Goal: Information Seeking & Learning: Learn about a topic

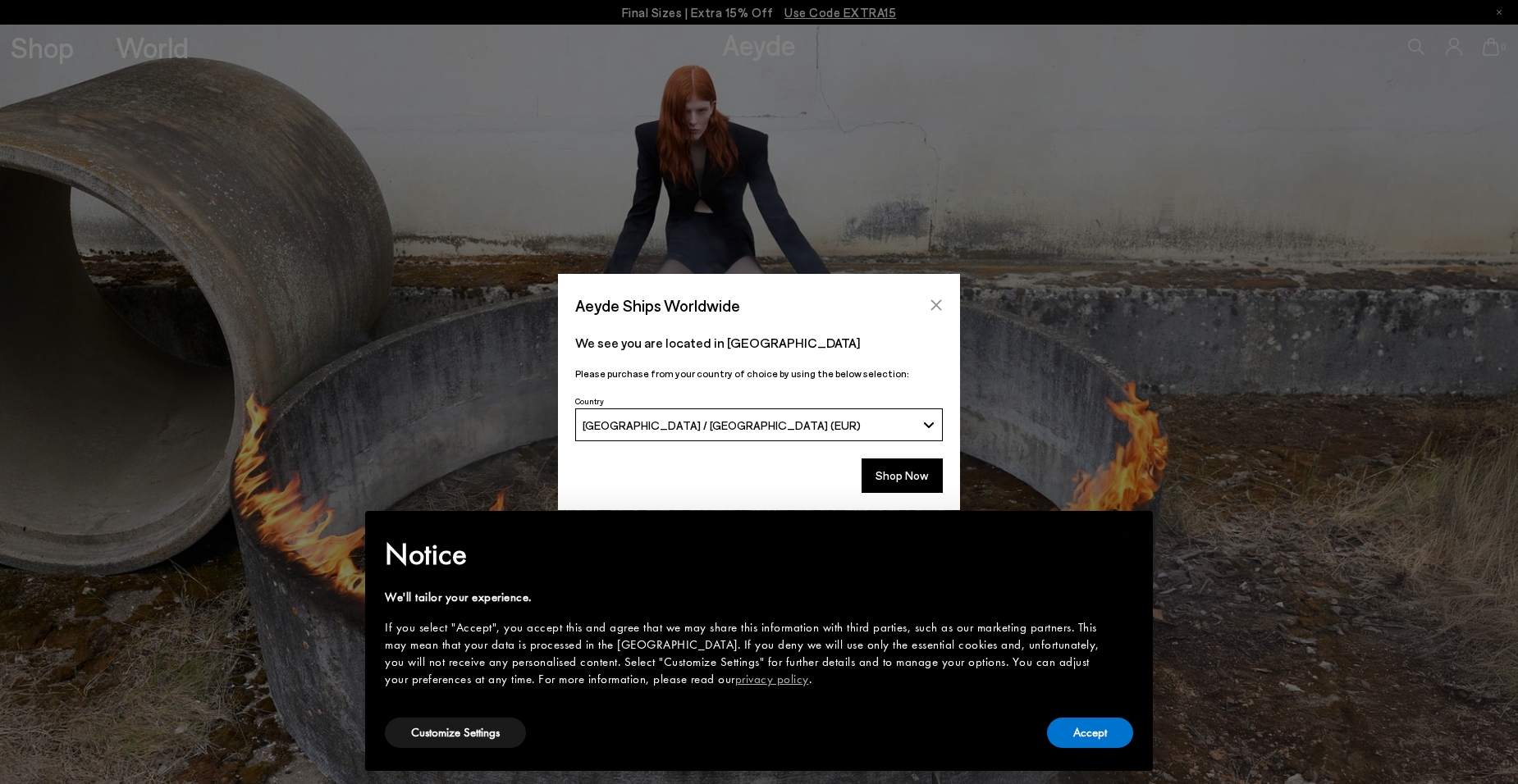
click at [933, 306] on icon "Close" at bounding box center [936, 306] width 13 height 13
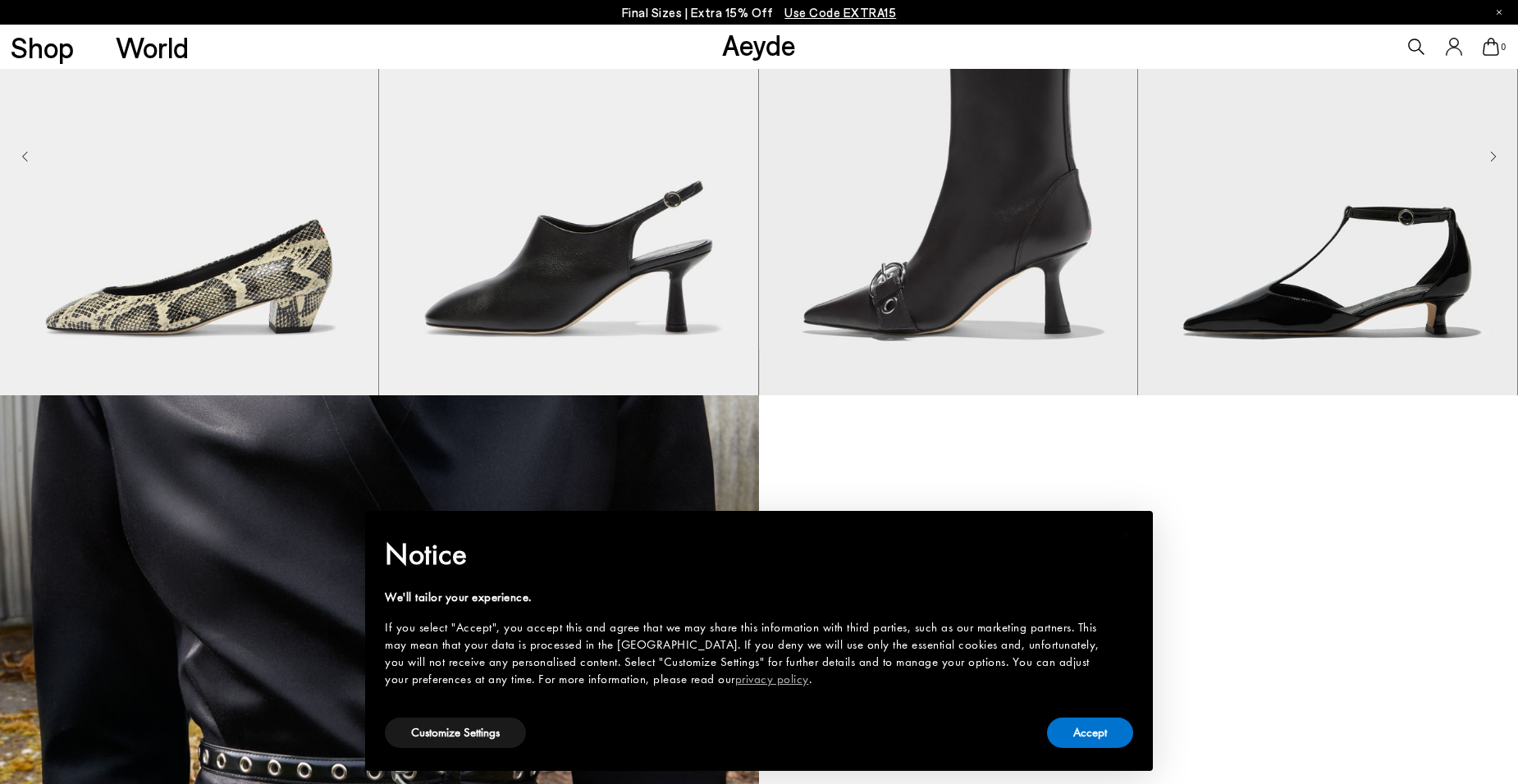
scroll to position [1627, 0]
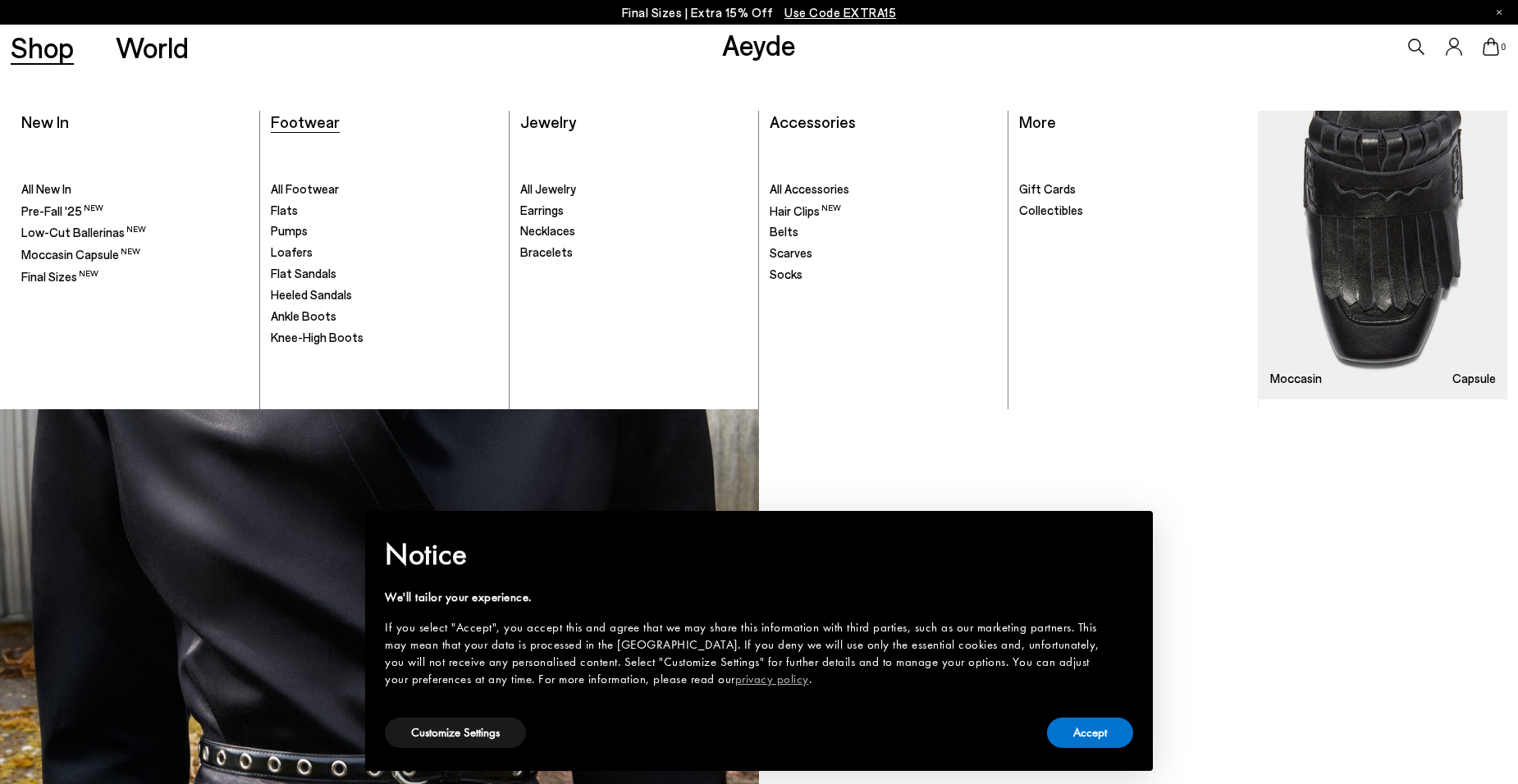
click at [298, 116] on span "Footwear" at bounding box center [306, 121] width 69 height 19
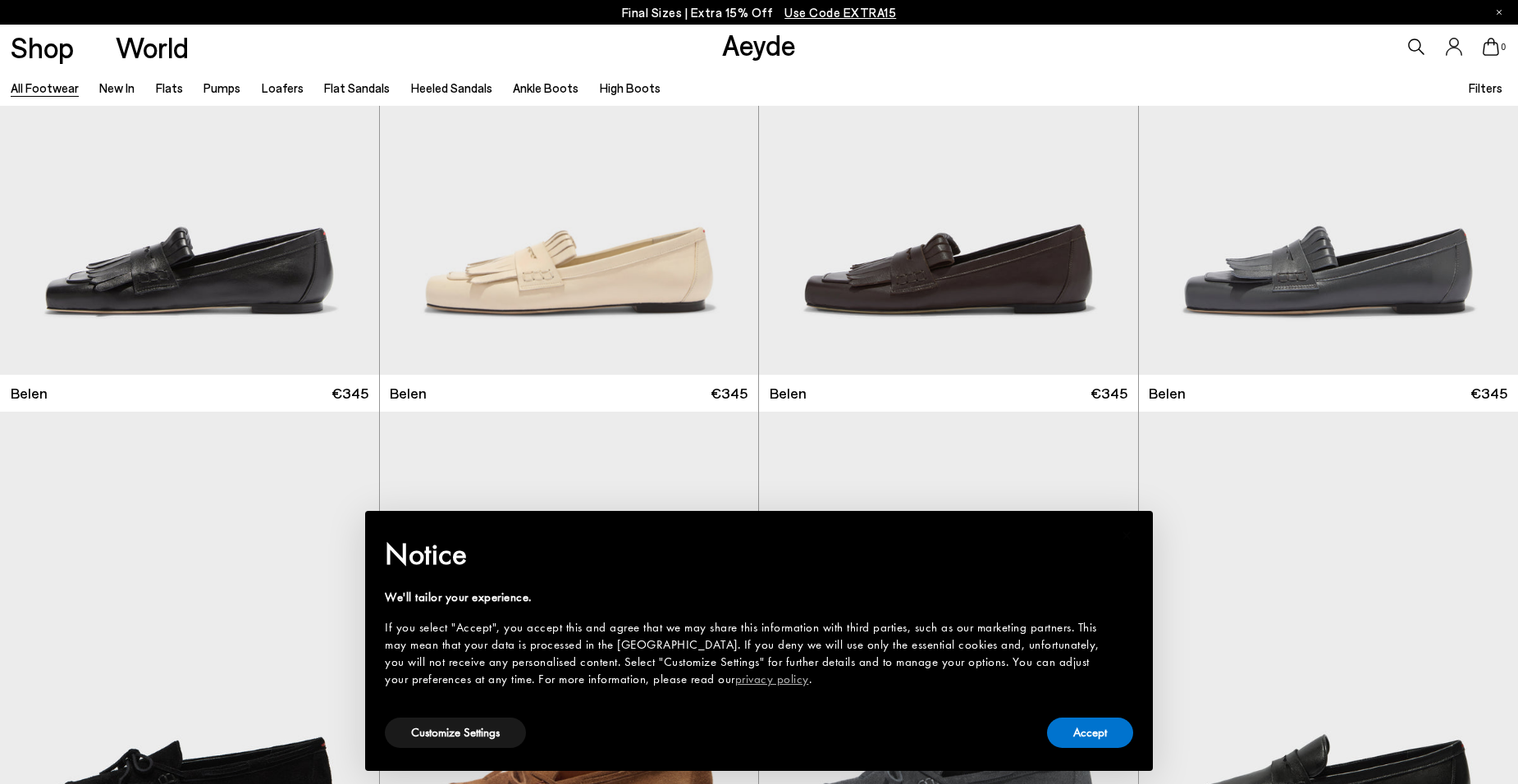
scroll to position [211, 0]
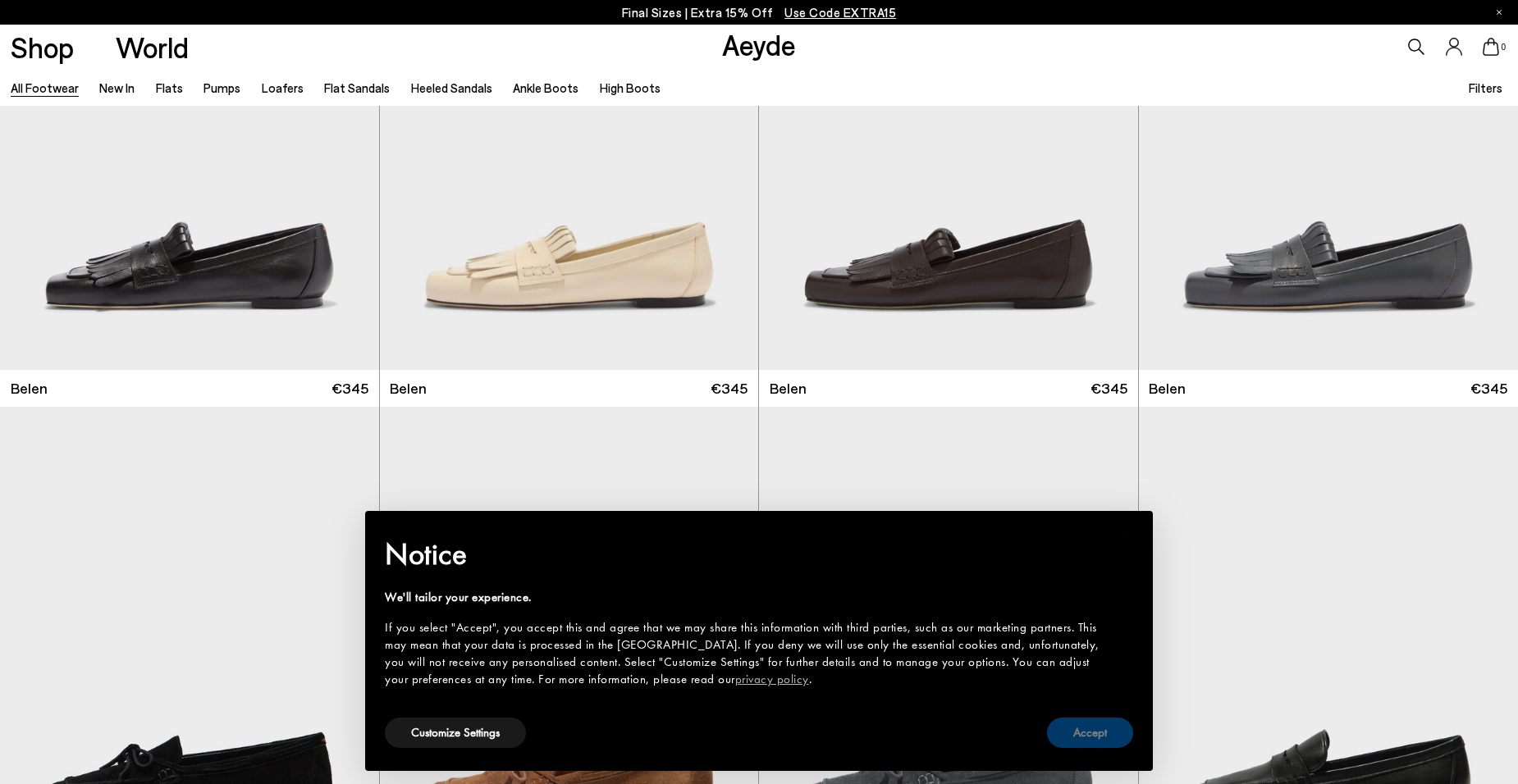
click at [1085, 730] on button "Accept" at bounding box center [1090, 733] width 87 height 31
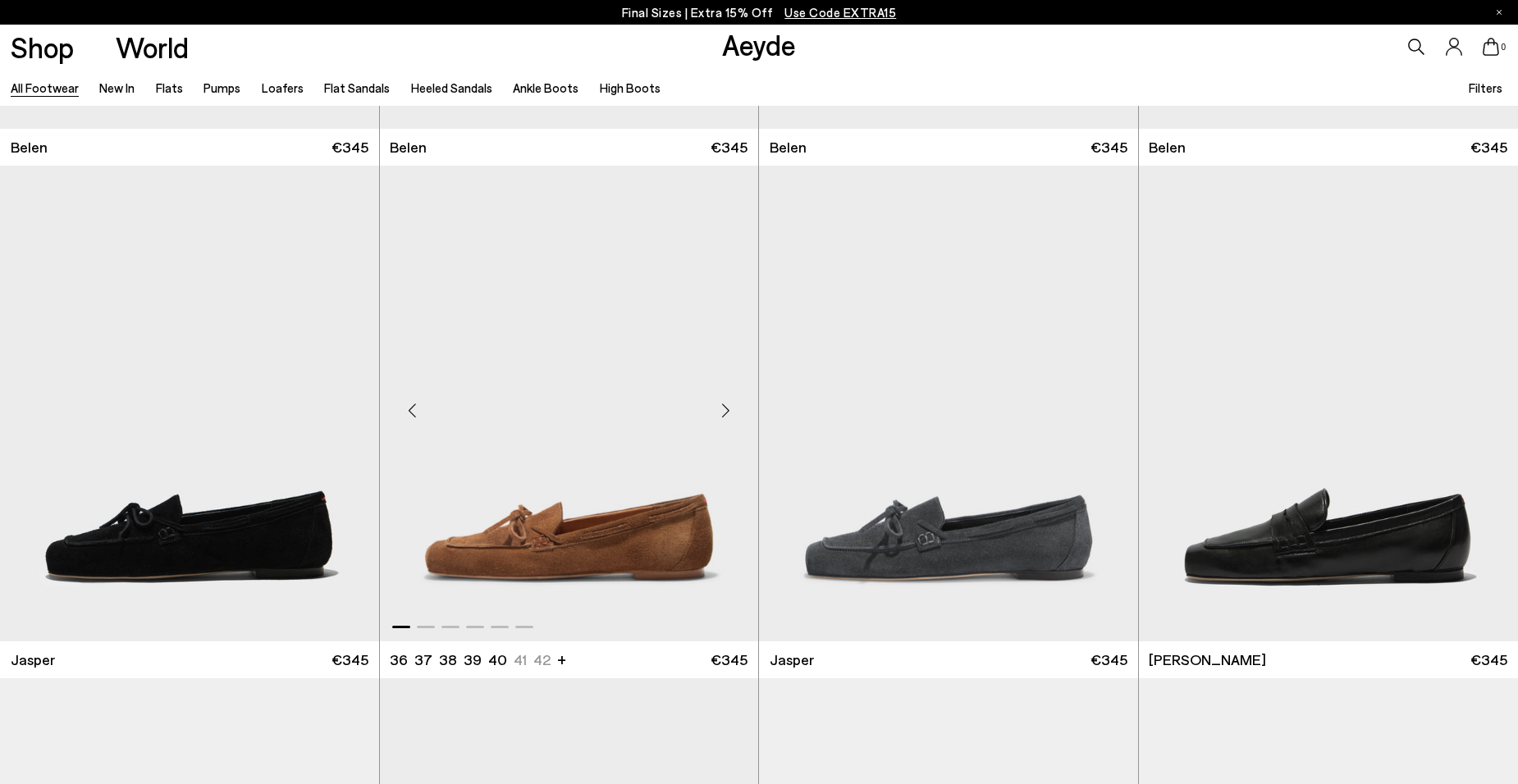
scroll to position [455, 0]
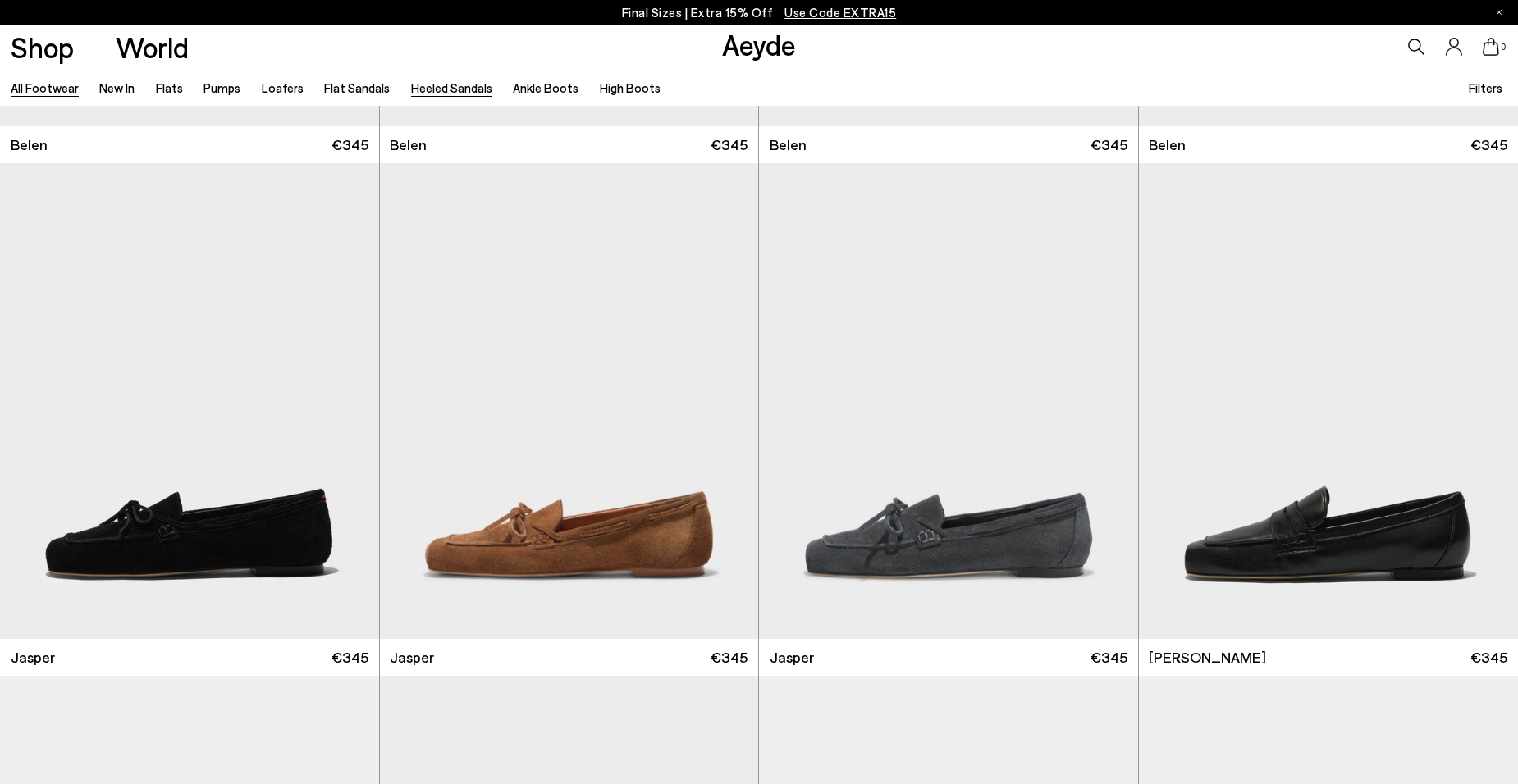
click at [445, 88] on link "Heeled Sandals" at bounding box center [451, 87] width 81 height 14
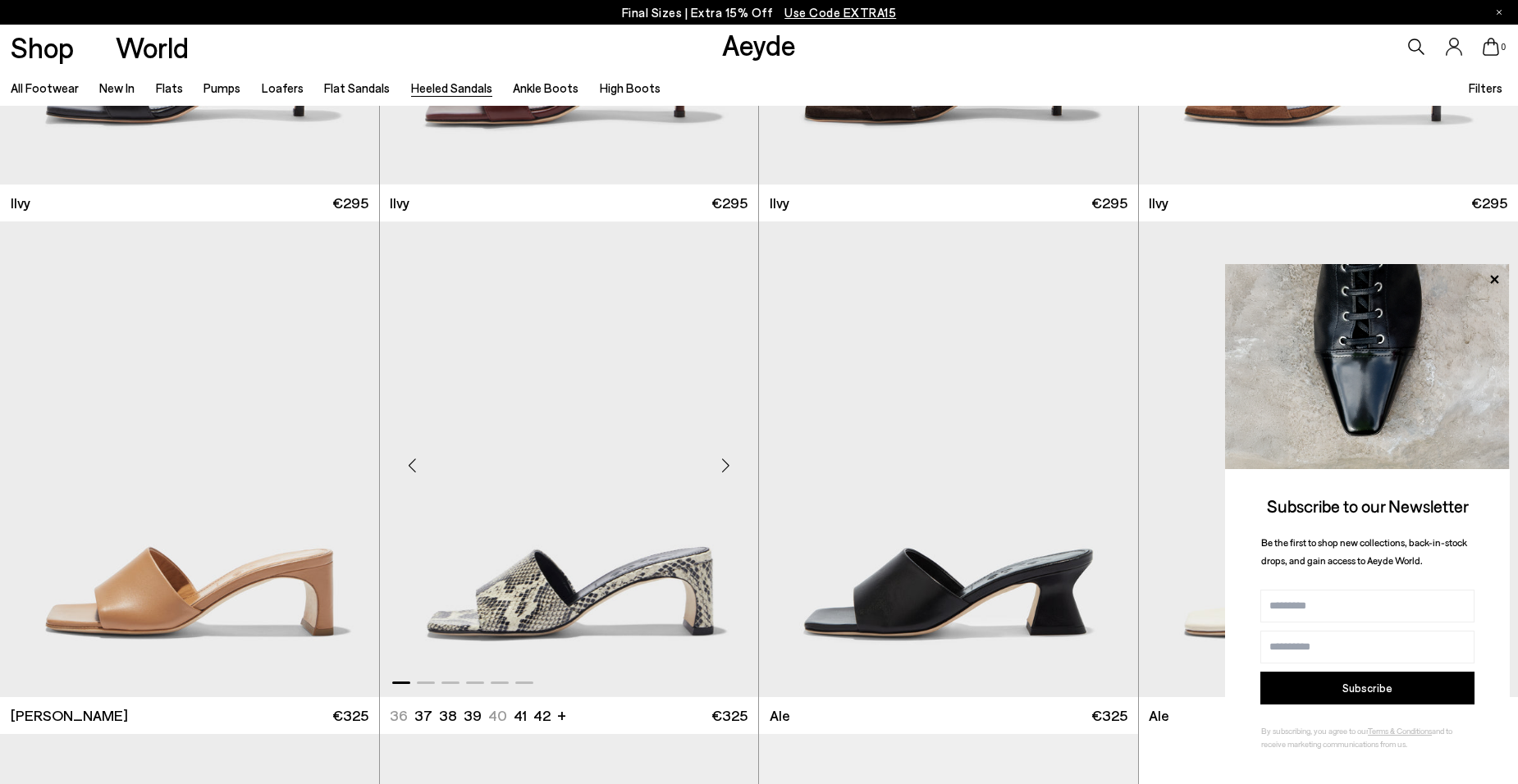
scroll to position [3984, 0]
click at [54, 86] on link "All Footwear" at bounding box center [44, 87] width 68 height 14
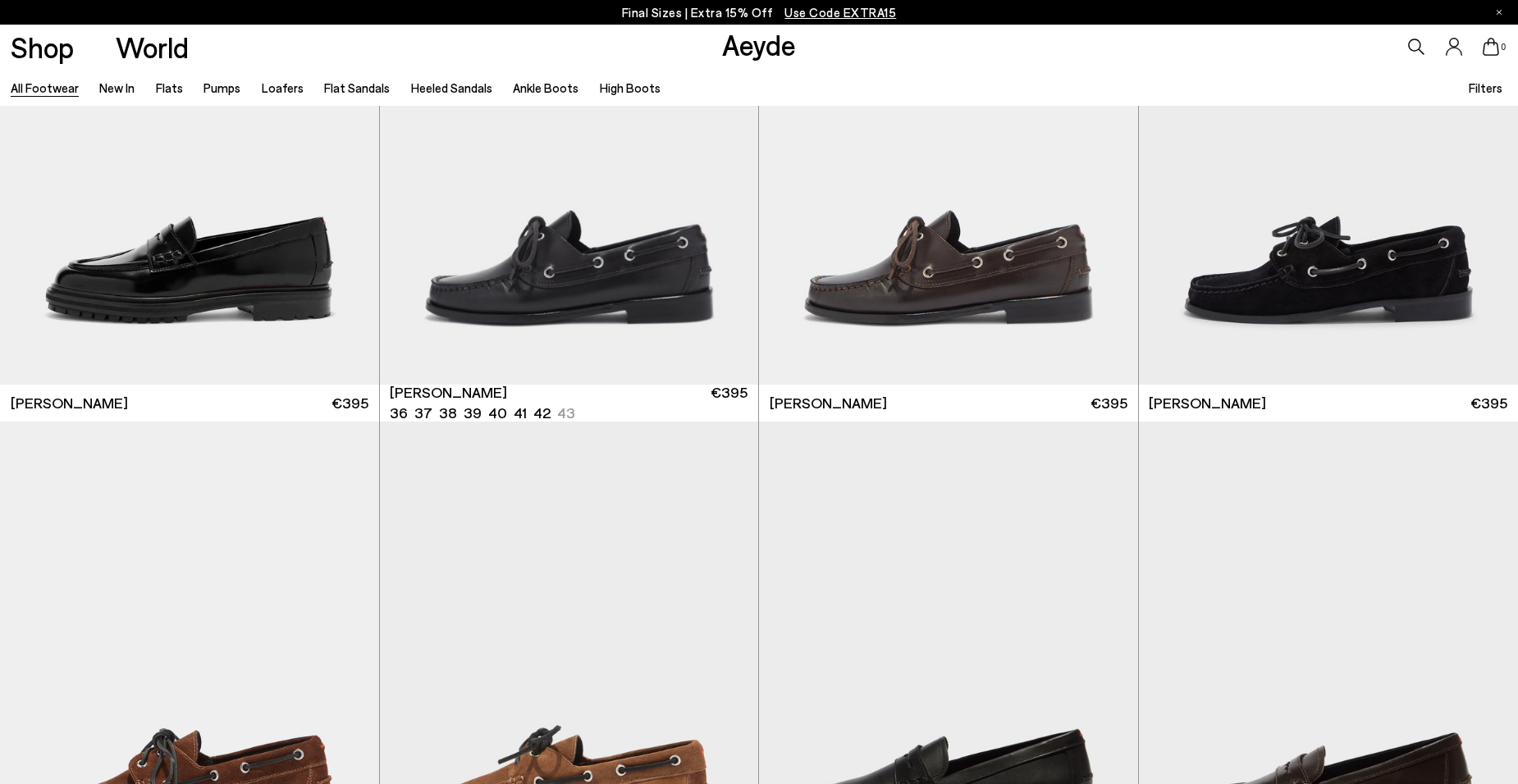
scroll to position [1735, 0]
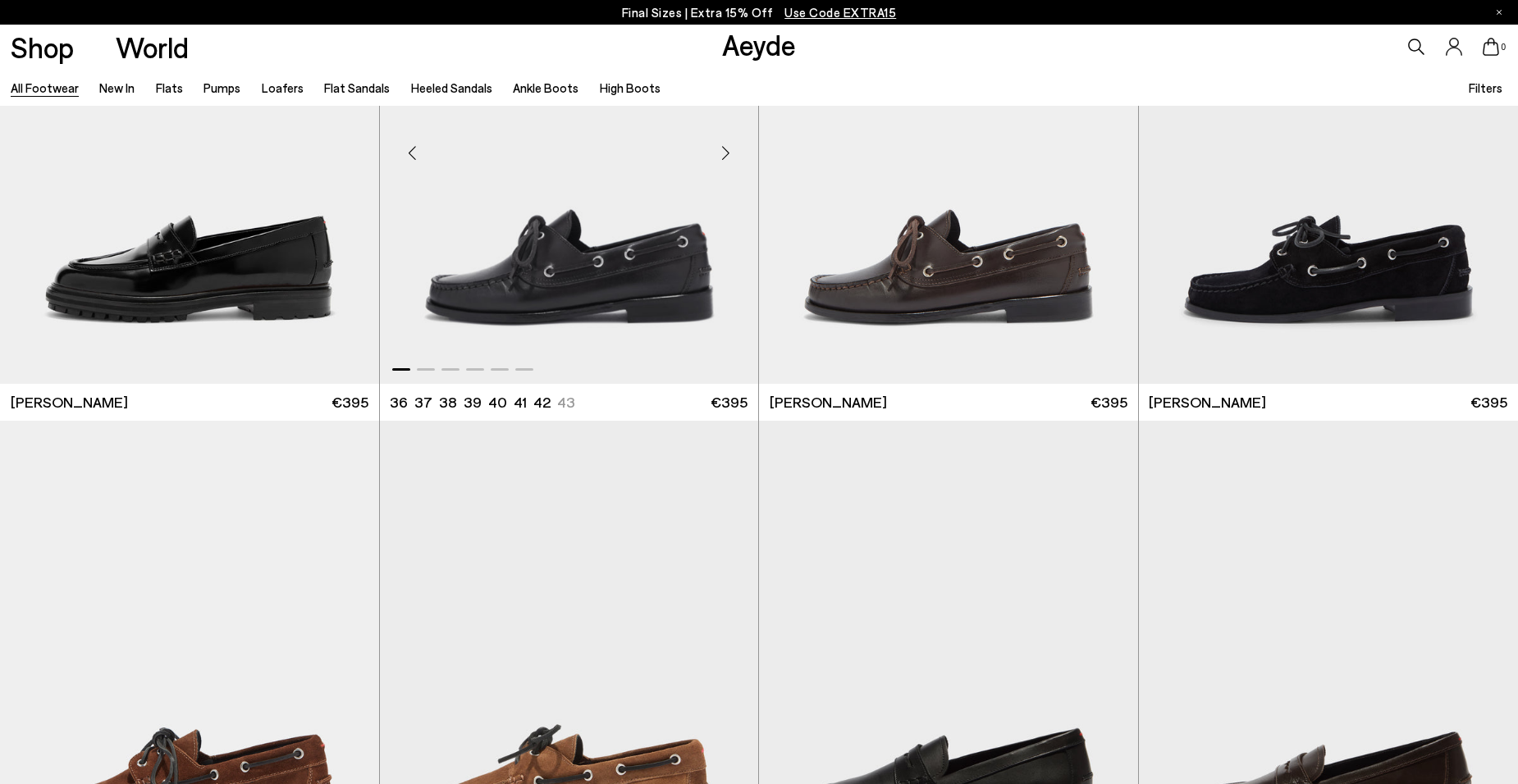
click at [716, 154] on div "Next slide" at bounding box center [725, 152] width 49 height 49
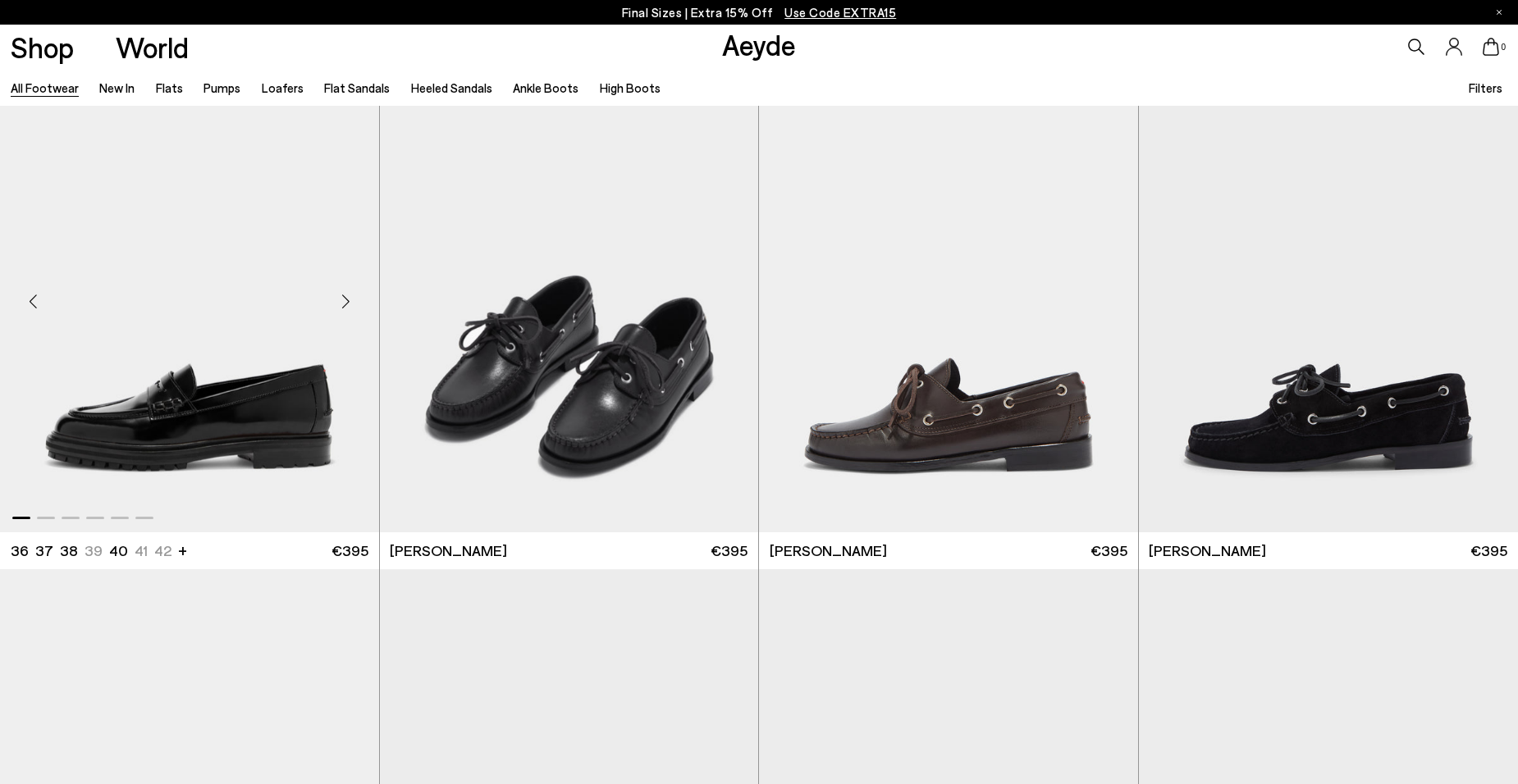
scroll to position [1585, 0]
click at [348, 299] on div "Next slide" at bounding box center [345, 301] width 49 height 49
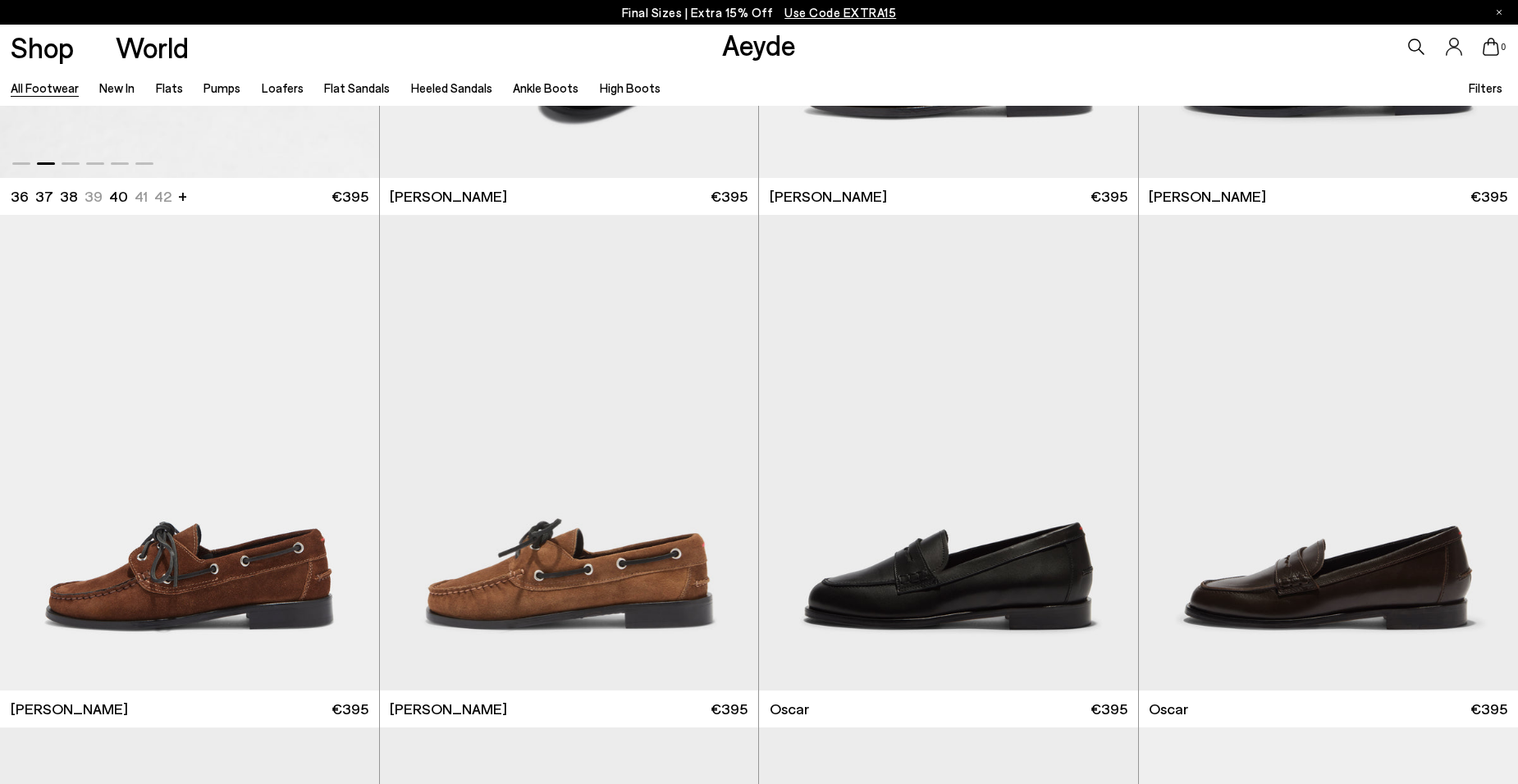
scroll to position [1942, 0]
click at [344, 461] on div "Next slide" at bounding box center [345, 457] width 49 height 49
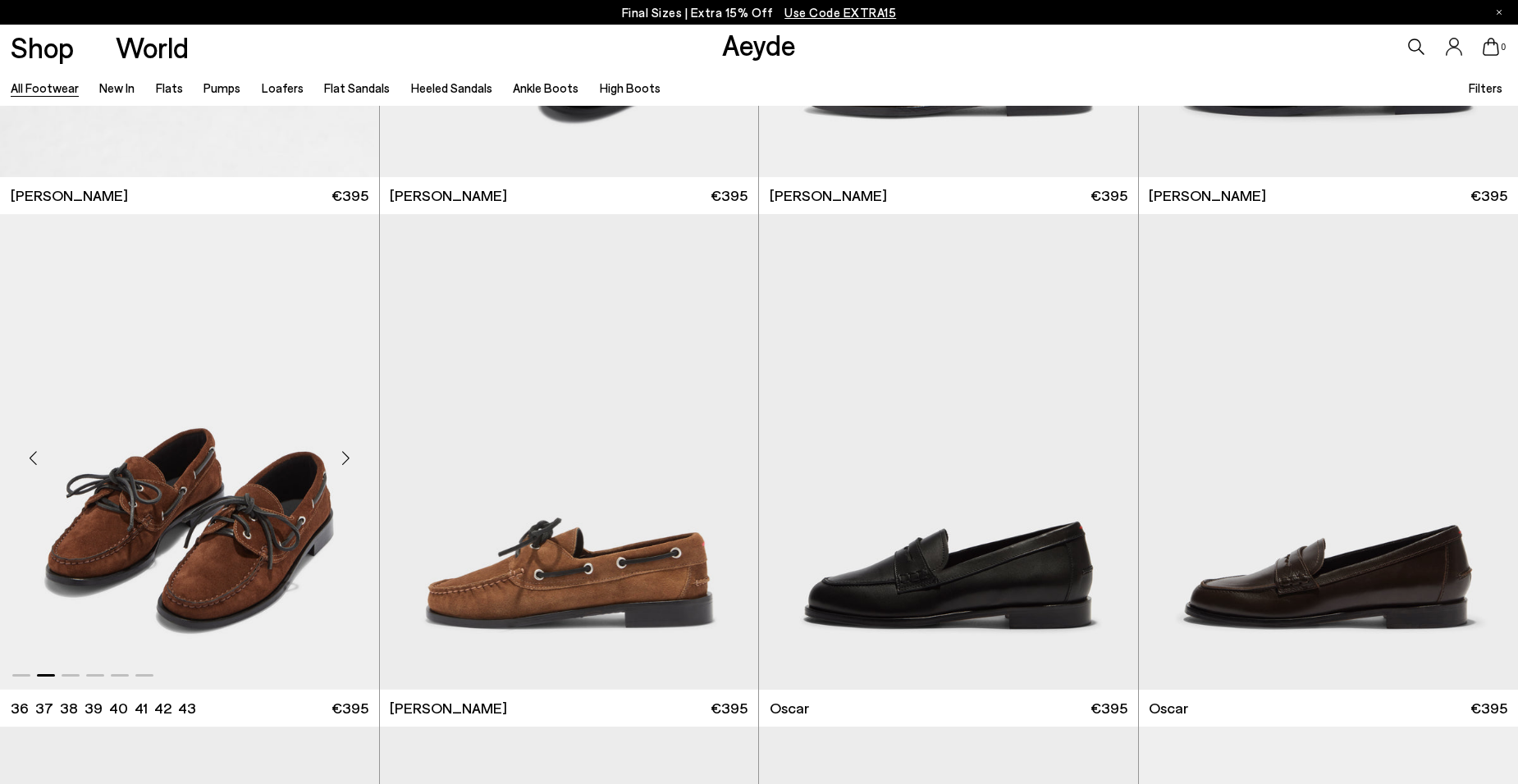
click at [344, 461] on div "Next slide" at bounding box center [345, 457] width 49 height 49
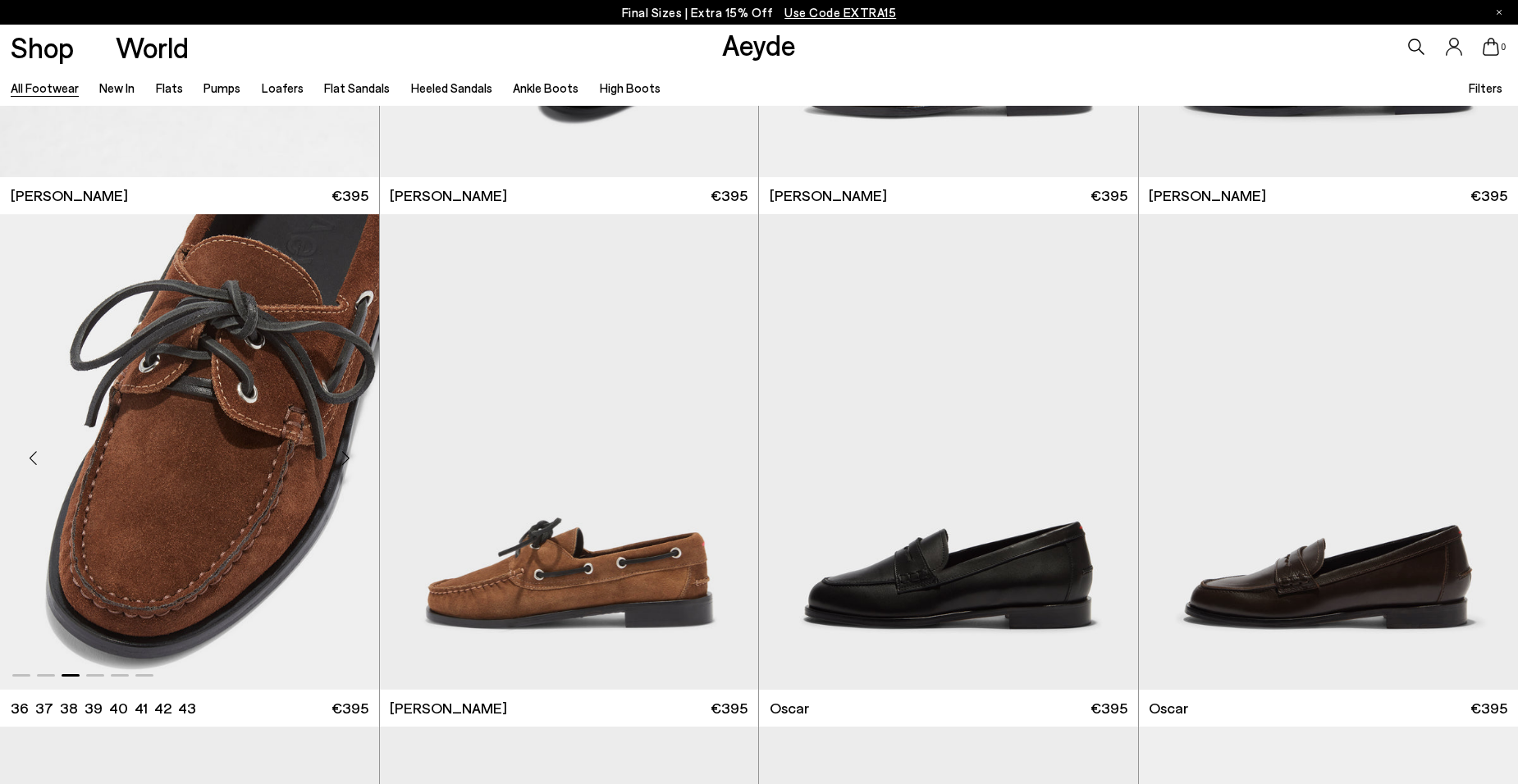
click at [344, 461] on div "Next slide" at bounding box center [345, 457] width 49 height 49
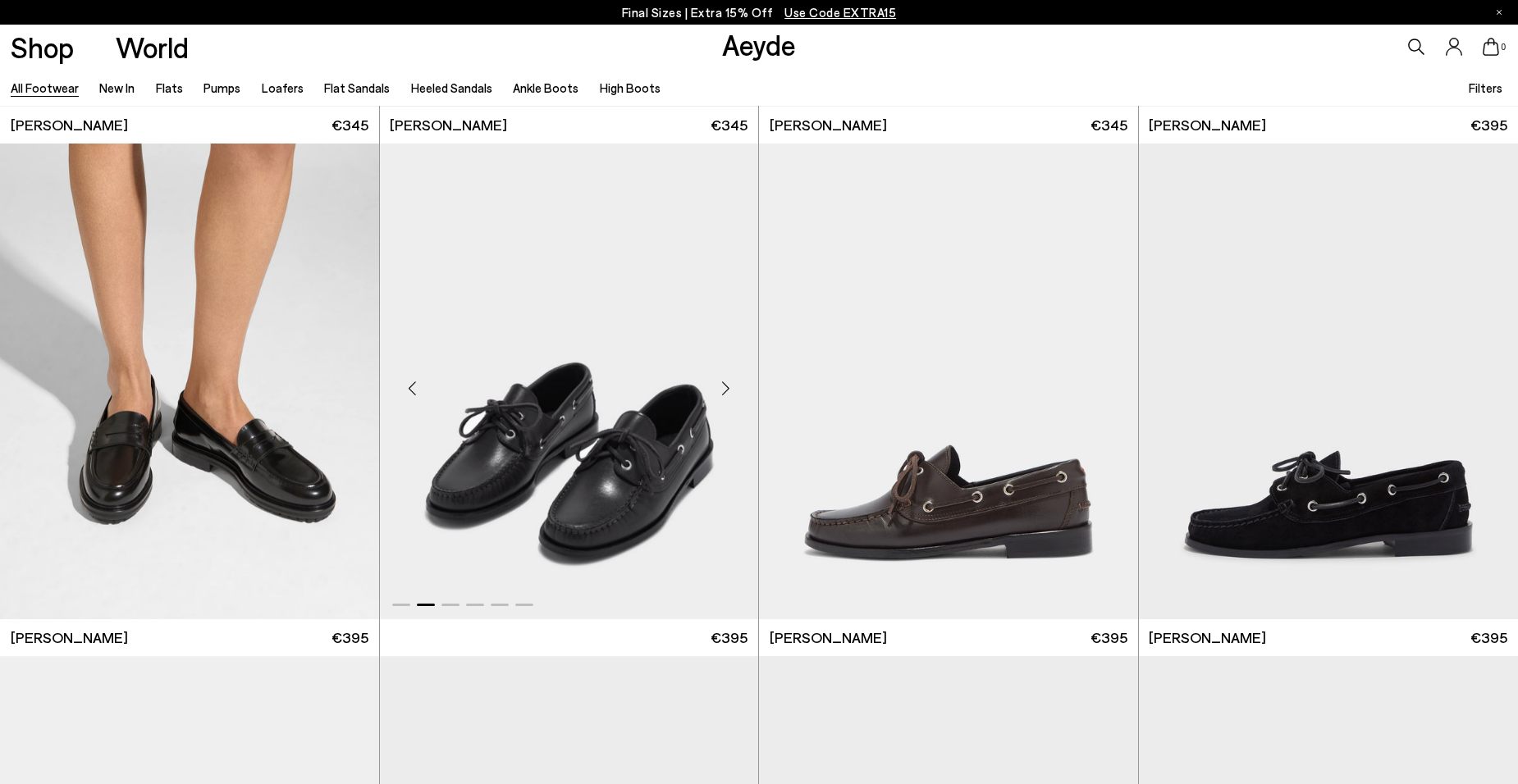
scroll to position [1499, 0]
click at [725, 391] on div "Next slide" at bounding box center [725, 388] width 49 height 49
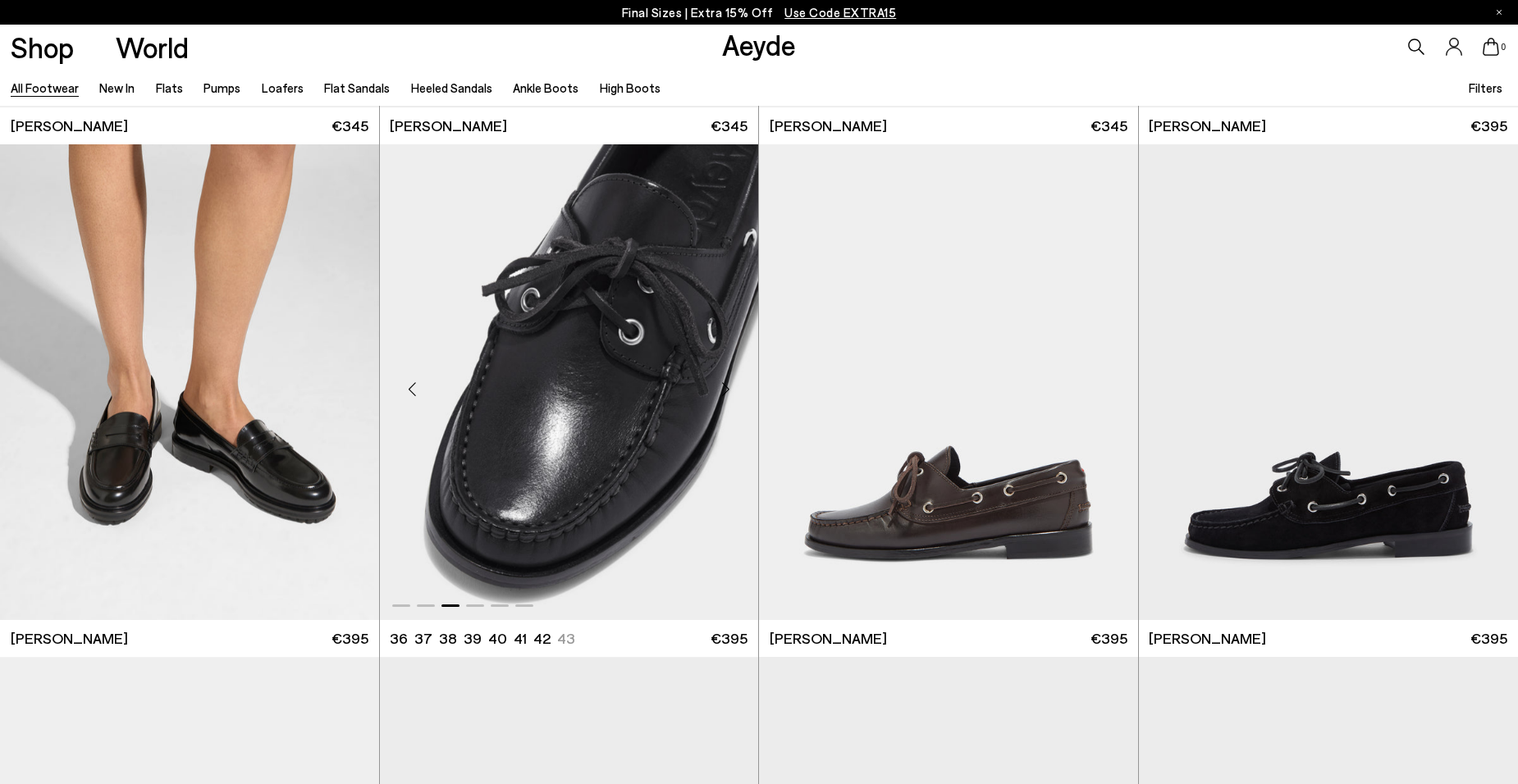
click at [725, 391] on div "Next slide" at bounding box center [725, 388] width 49 height 49
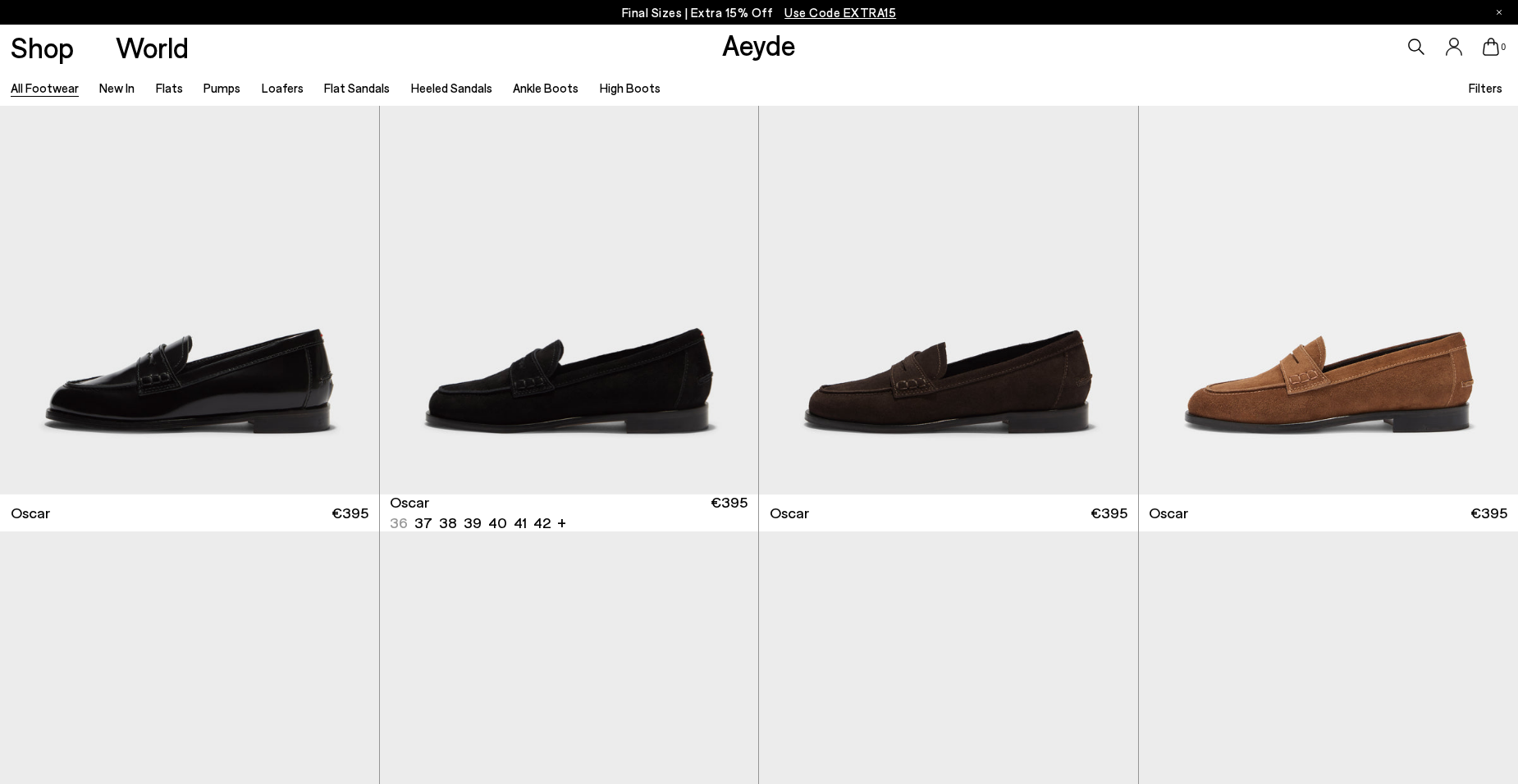
scroll to position [2651, 0]
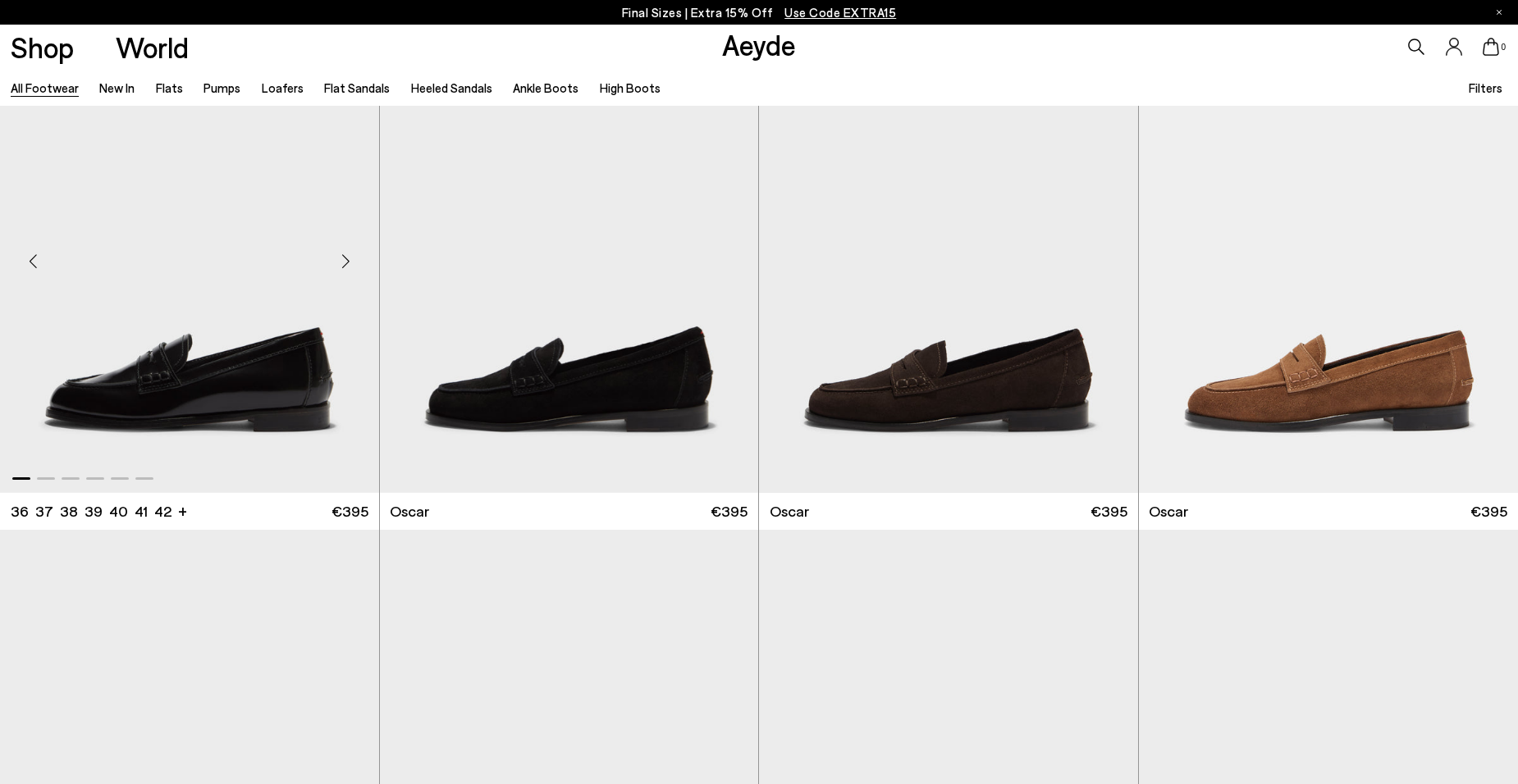
click at [354, 268] on div "Next slide" at bounding box center [345, 261] width 49 height 49
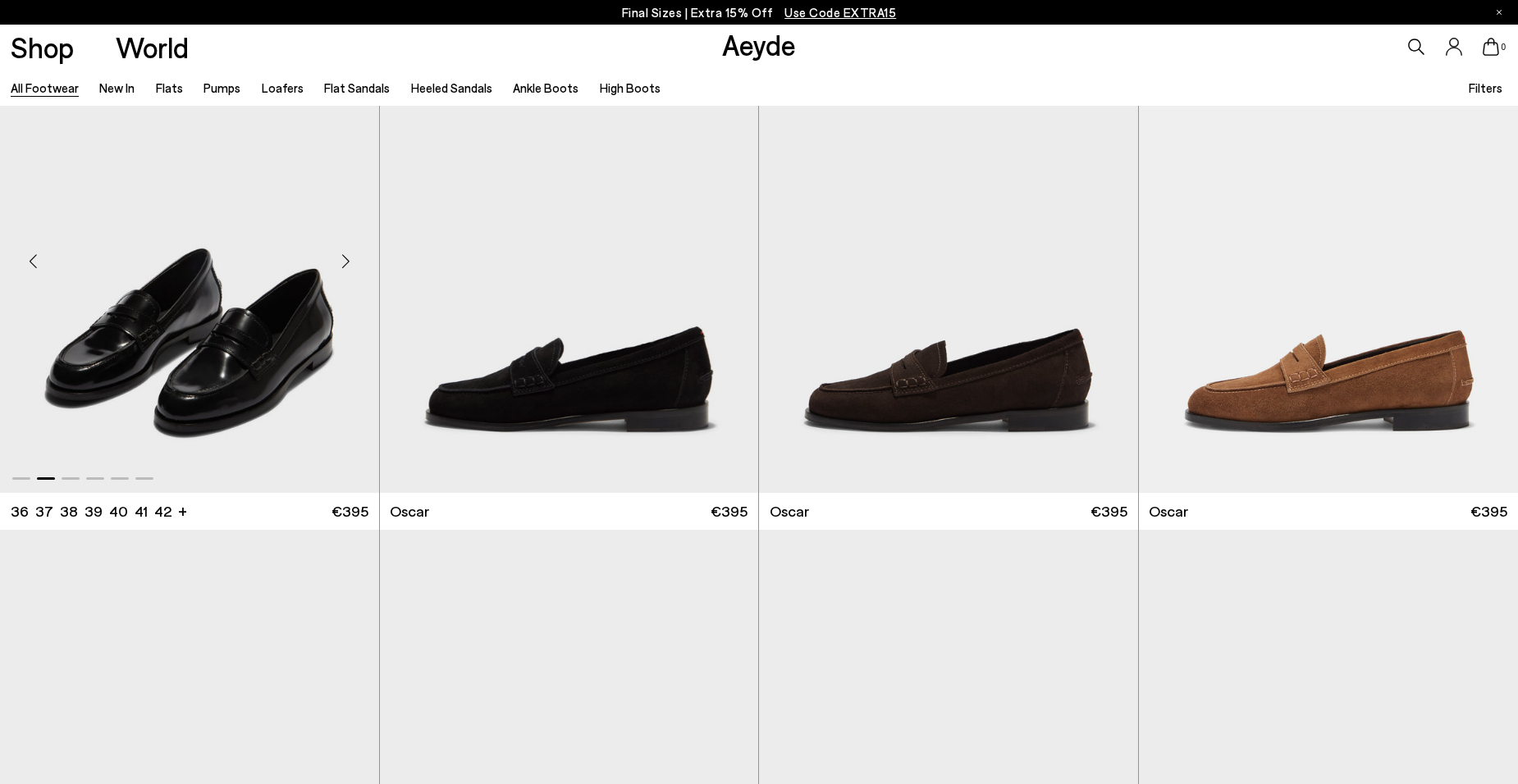
click at [354, 268] on div "Next slide" at bounding box center [345, 261] width 49 height 49
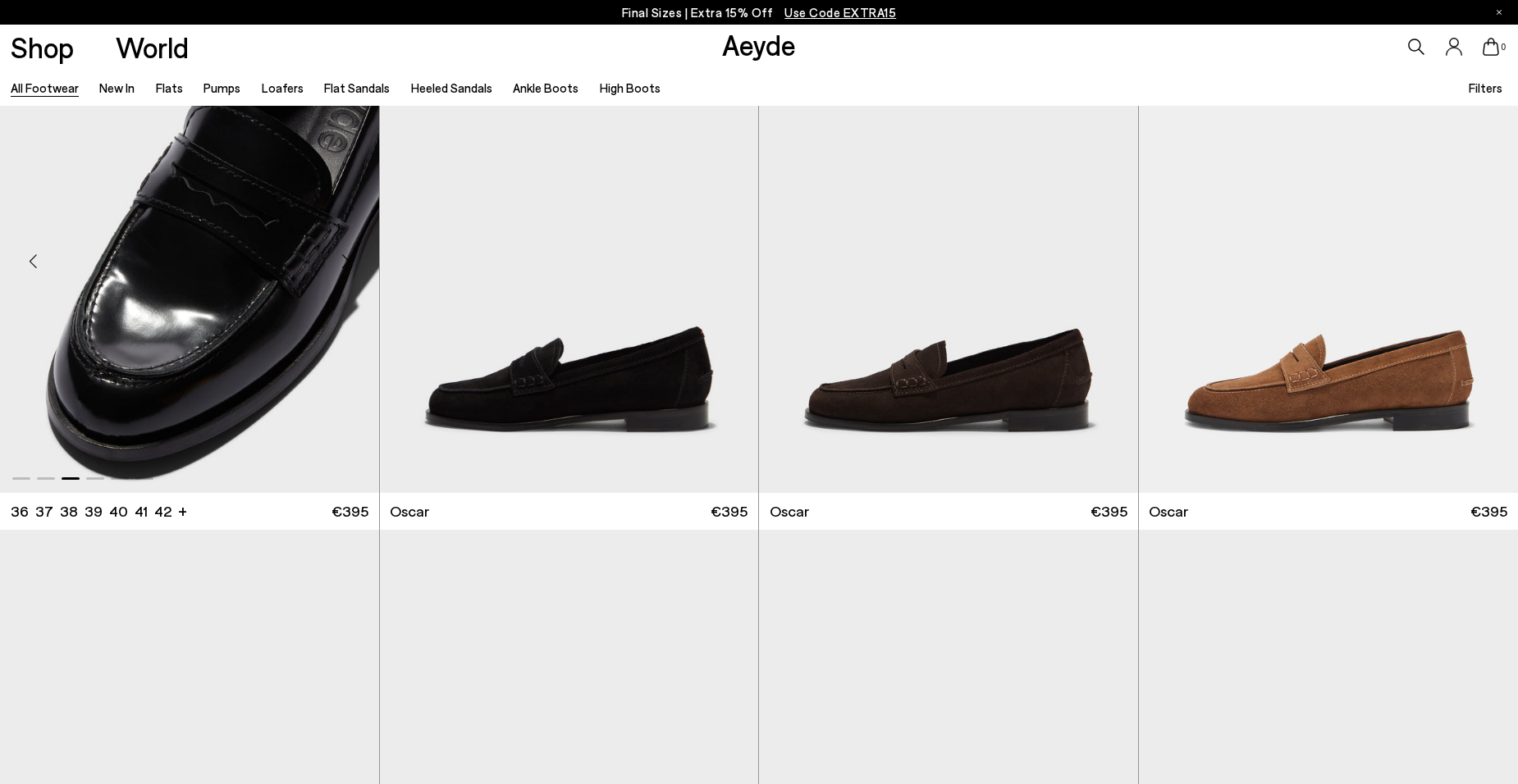
click at [354, 268] on div "Next slide" at bounding box center [345, 261] width 49 height 49
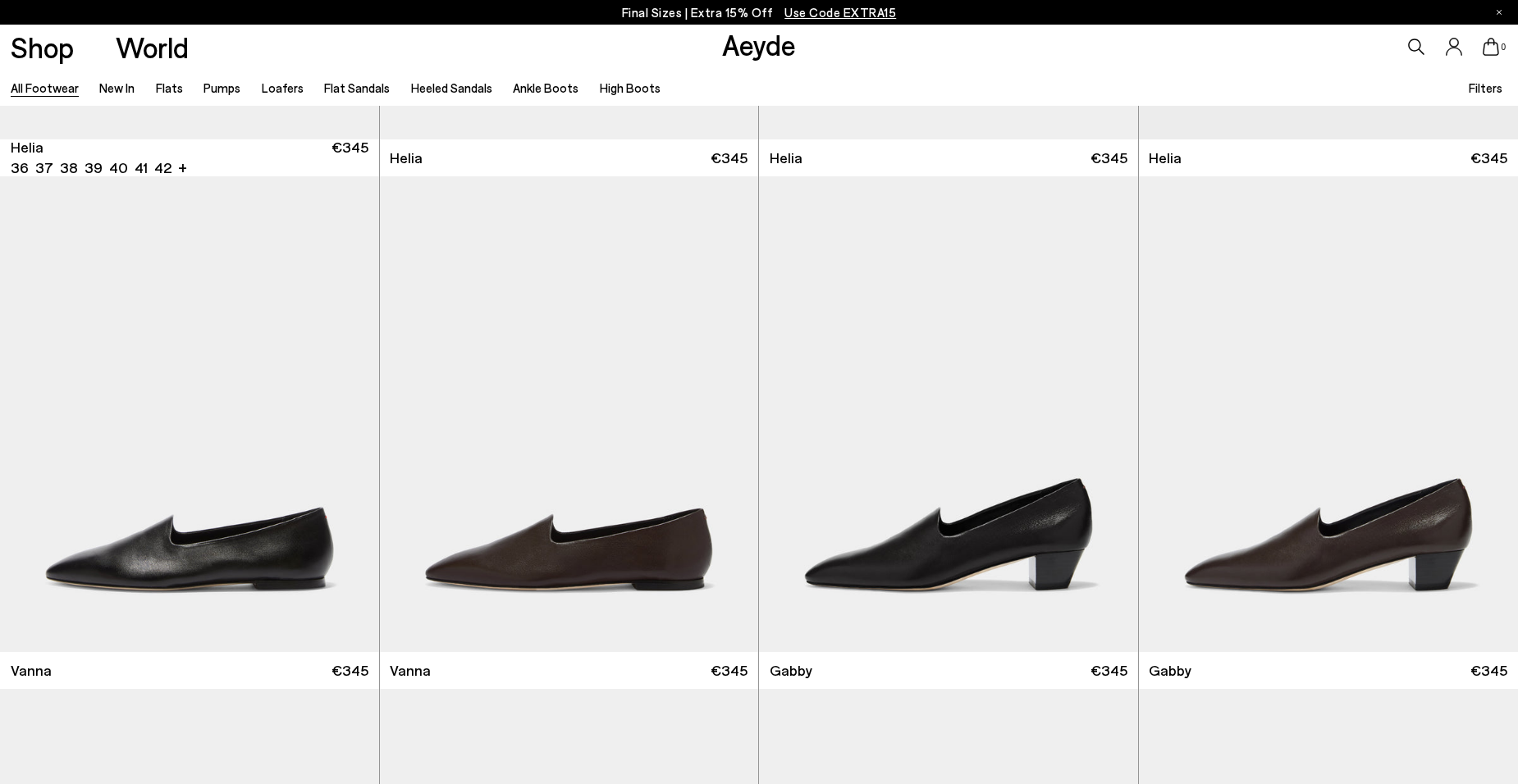
scroll to position [4031, 0]
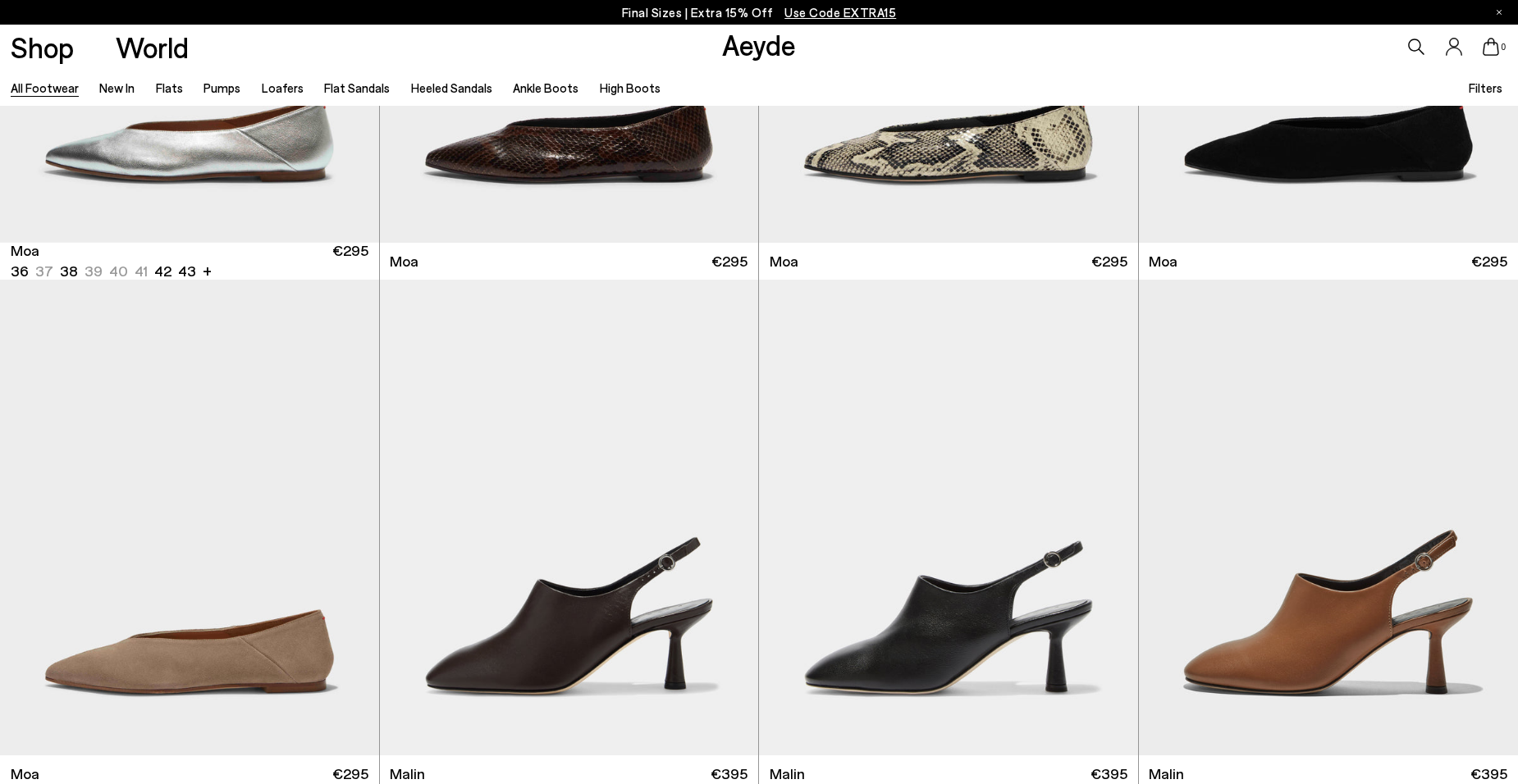
scroll to position [9050, 0]
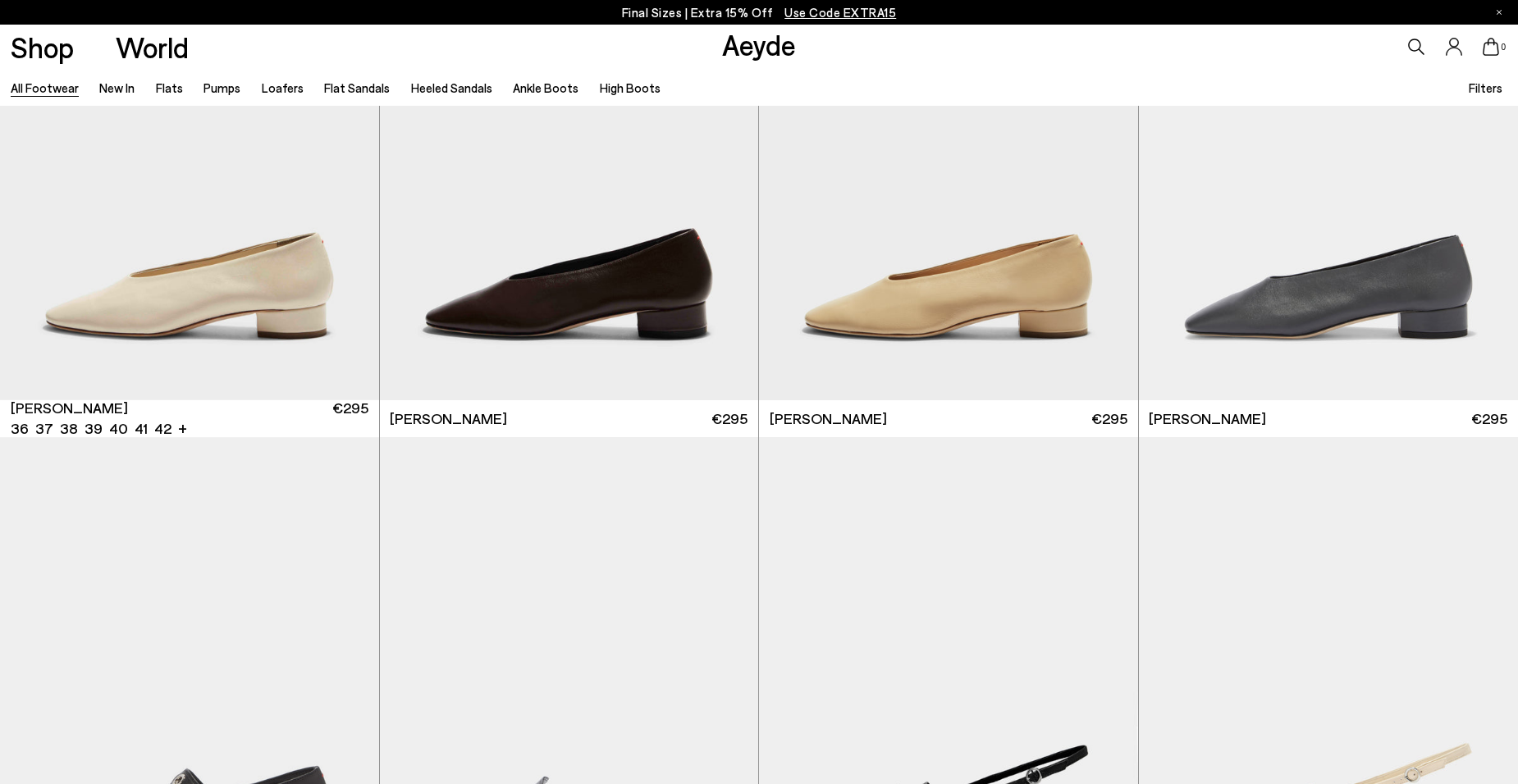
scroll to position [10943, 0]
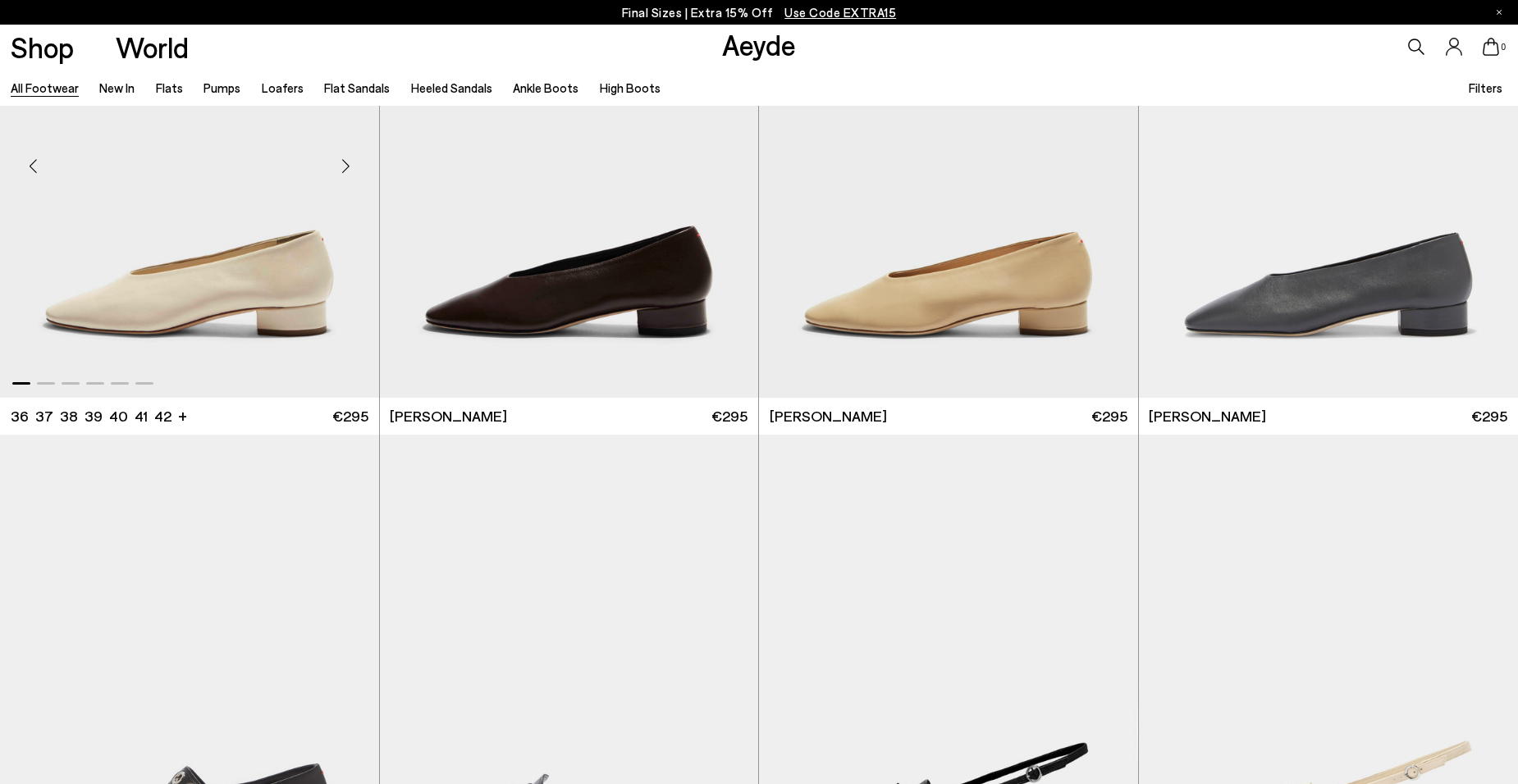
click at [349, 166] on div "Next slide" at bounding box center [345, 166] width 49 height 49
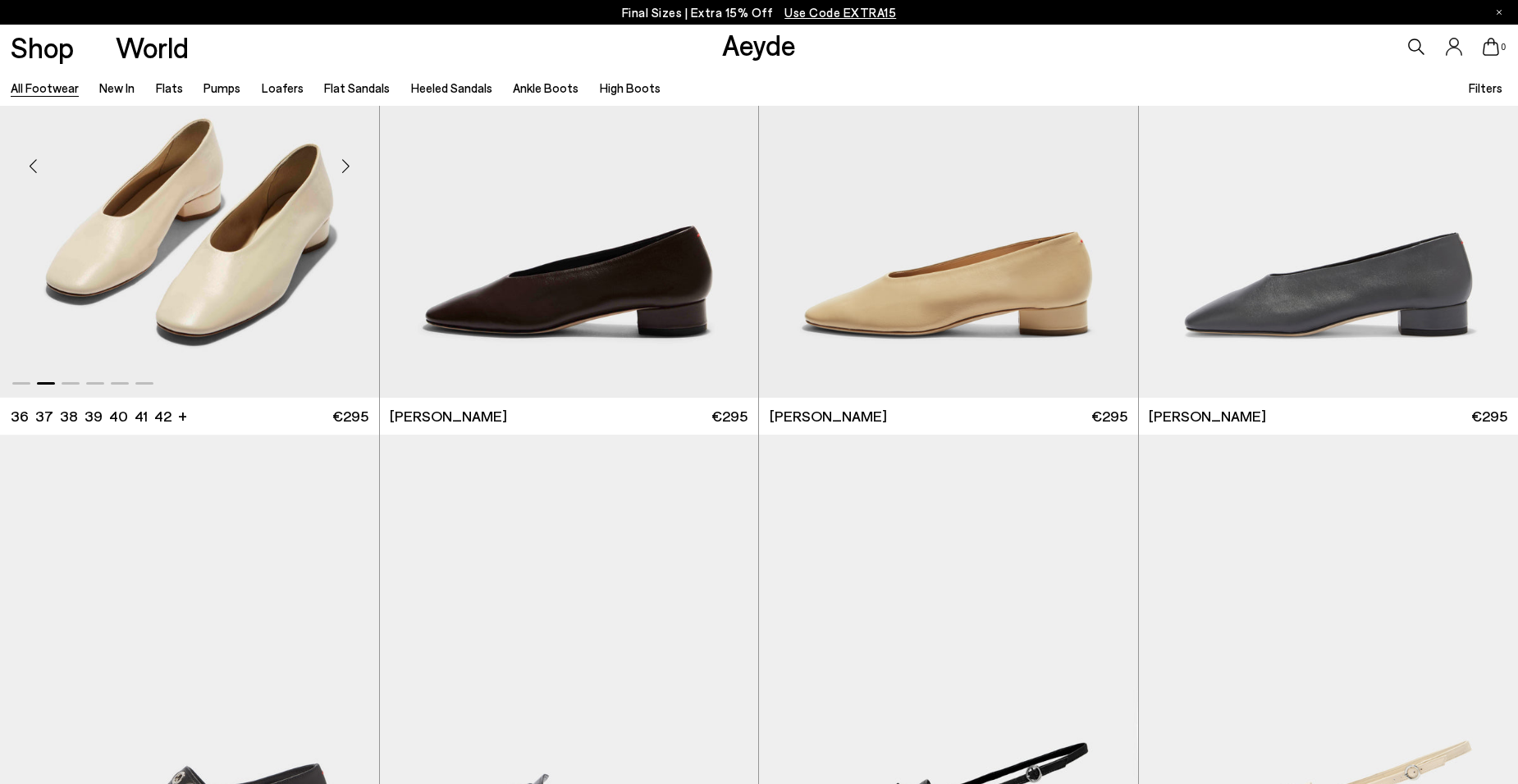
click at [349, 166] on div "Next slide" at bounding box center [345, 166] width 49 height 49
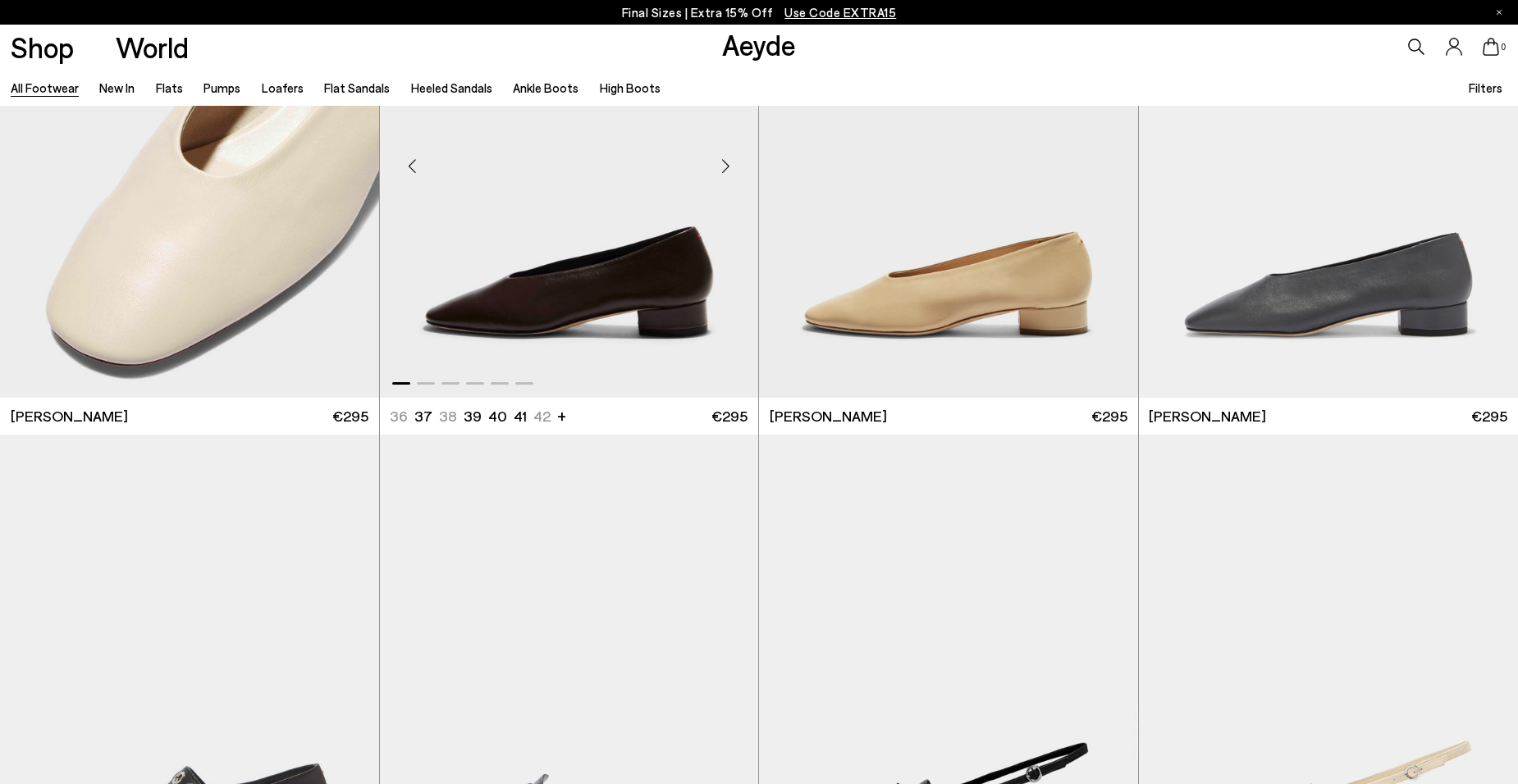
click at [724, 167] on div "Next slide" at bounding box center [725, 166] width 49 height 49
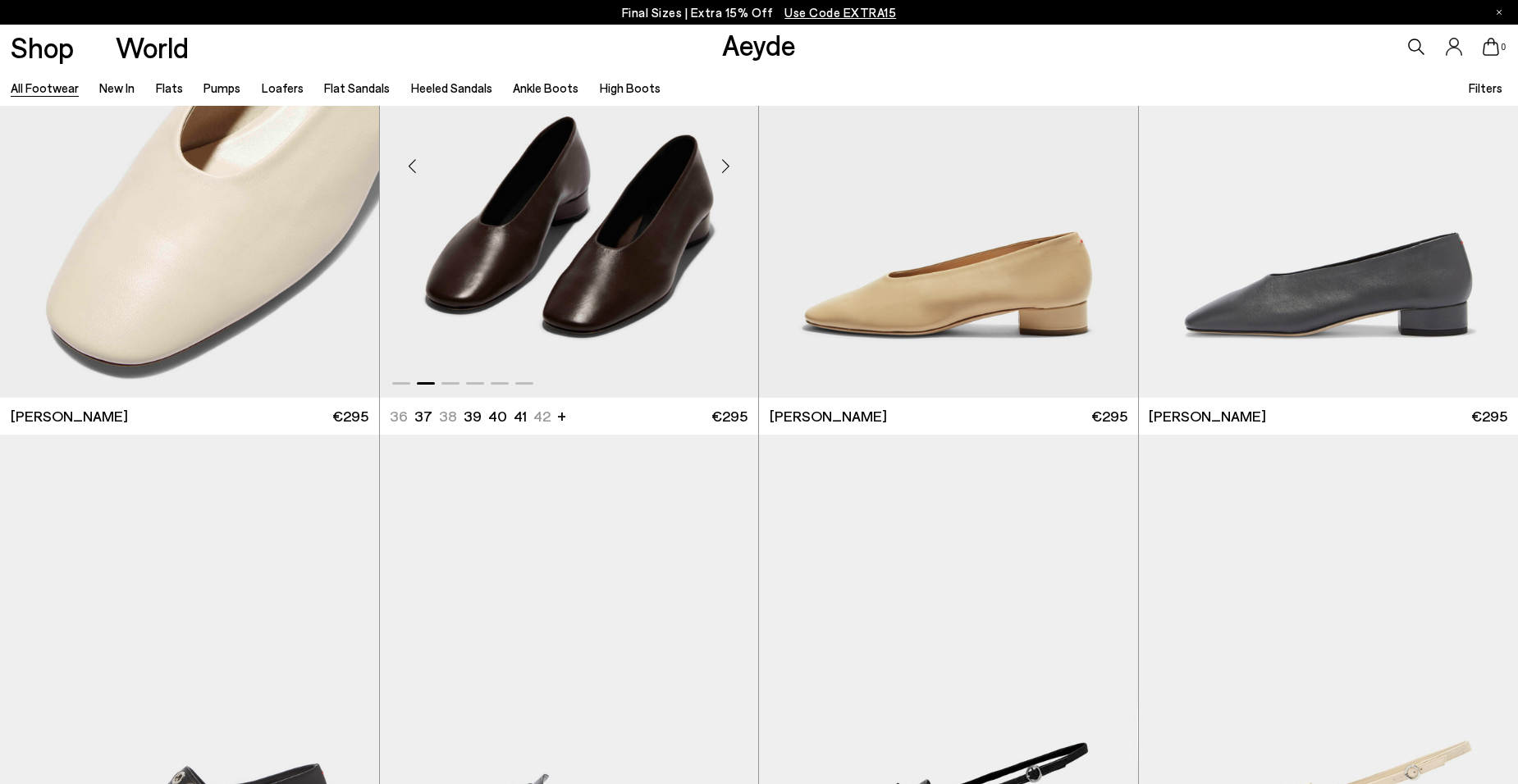
click at [724, 167] on div "Next slide" at bounding box center [725, 166] width 49 height 49
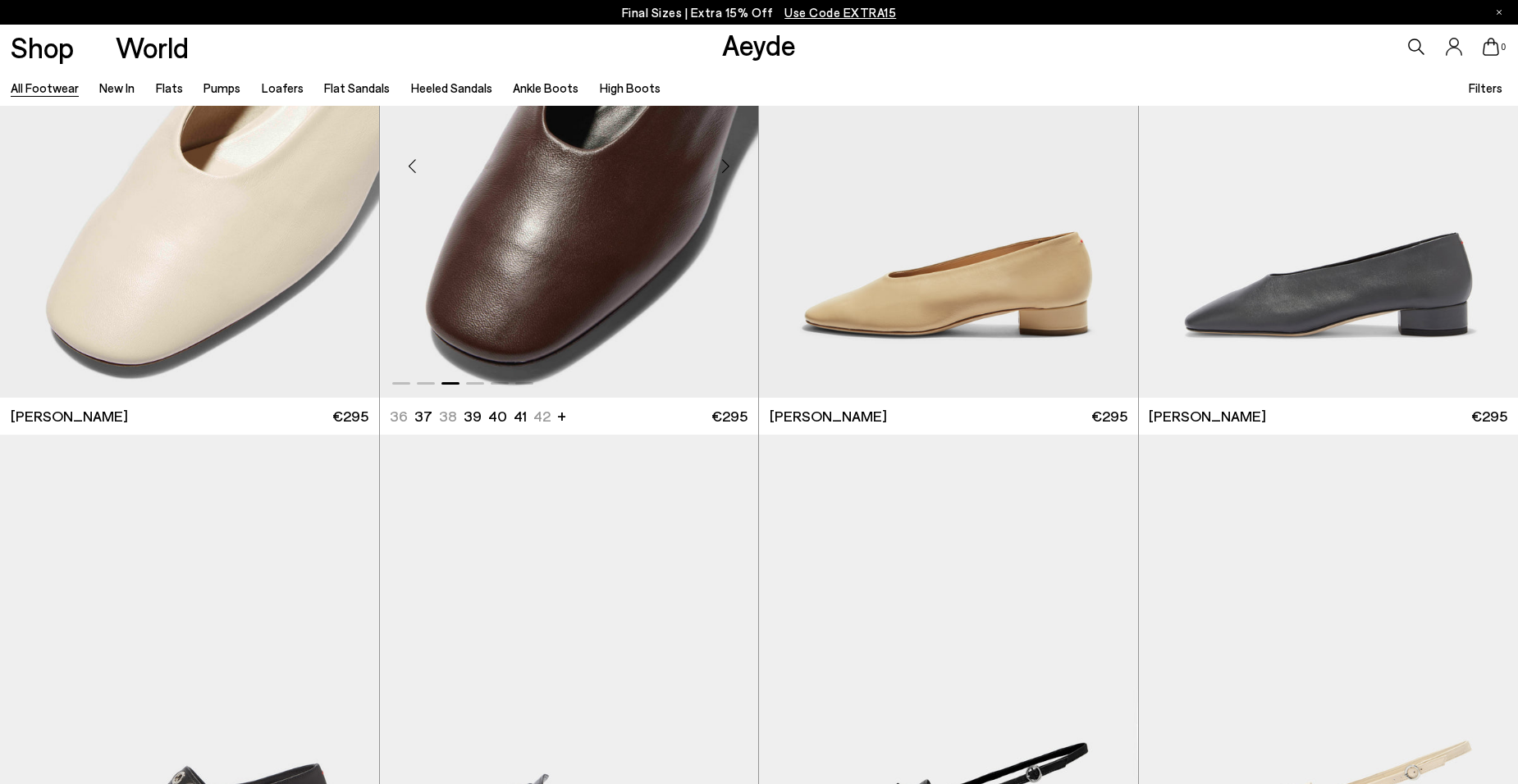
click at [724, 167] on div "Next slide" at bounding box center [725, 166] width 49 height 49
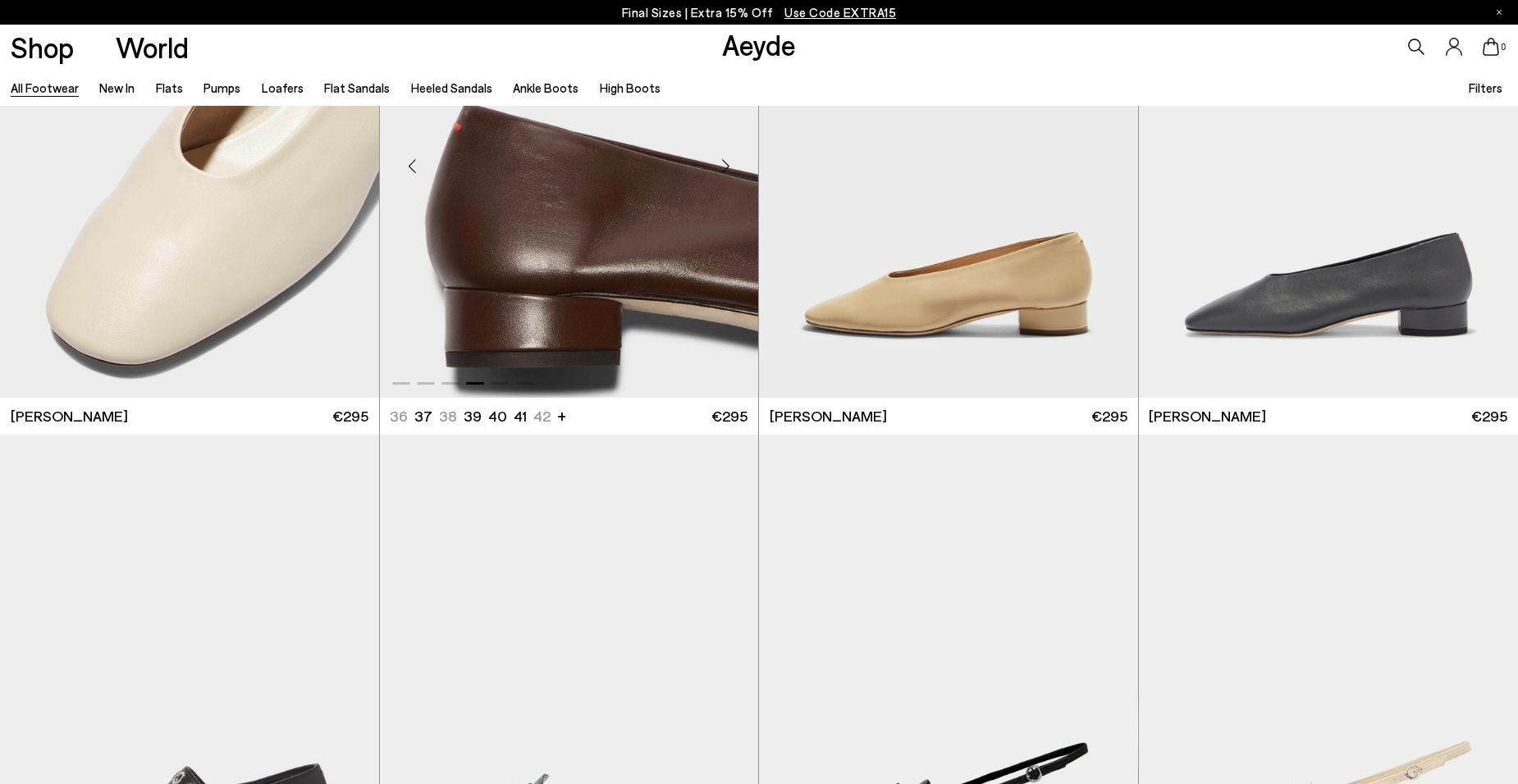
click at [724, 167] on div "Next slide" at bounding box center [725, 166] width 49 height 49
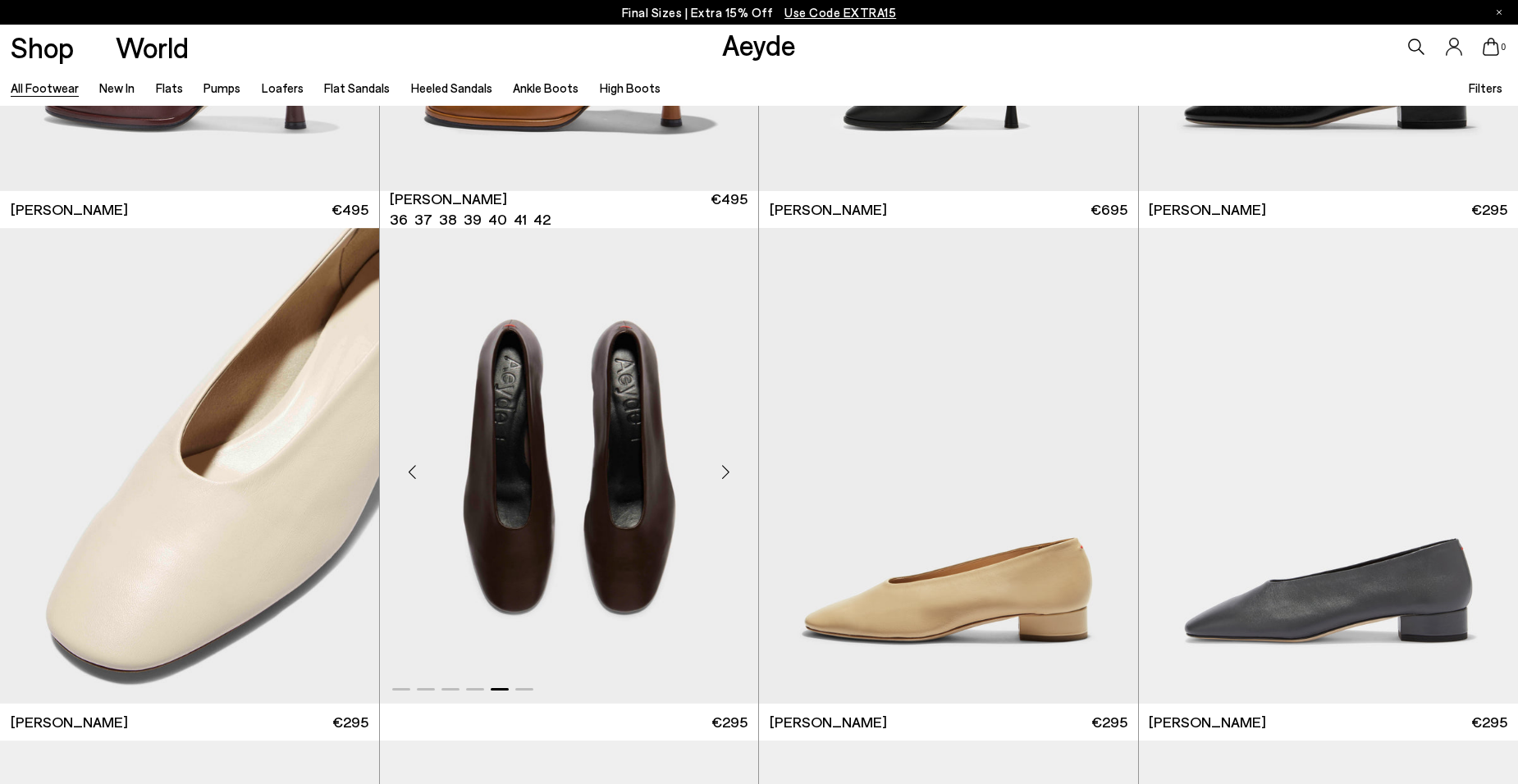
scroll to position [10296, 0]
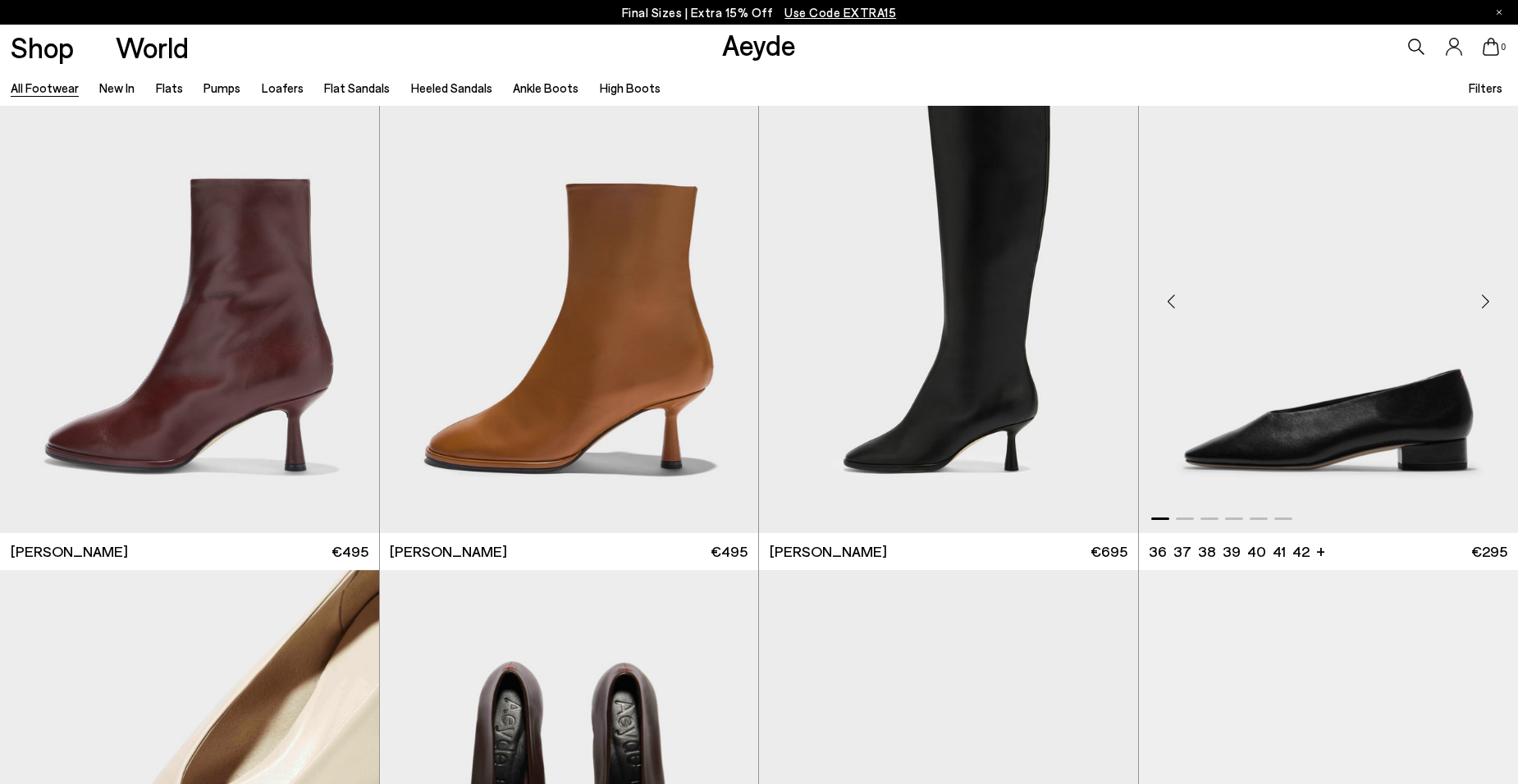
click at [1488, 299] on div "Next slide" at bounding box center [1484, 301] width 49 height 49
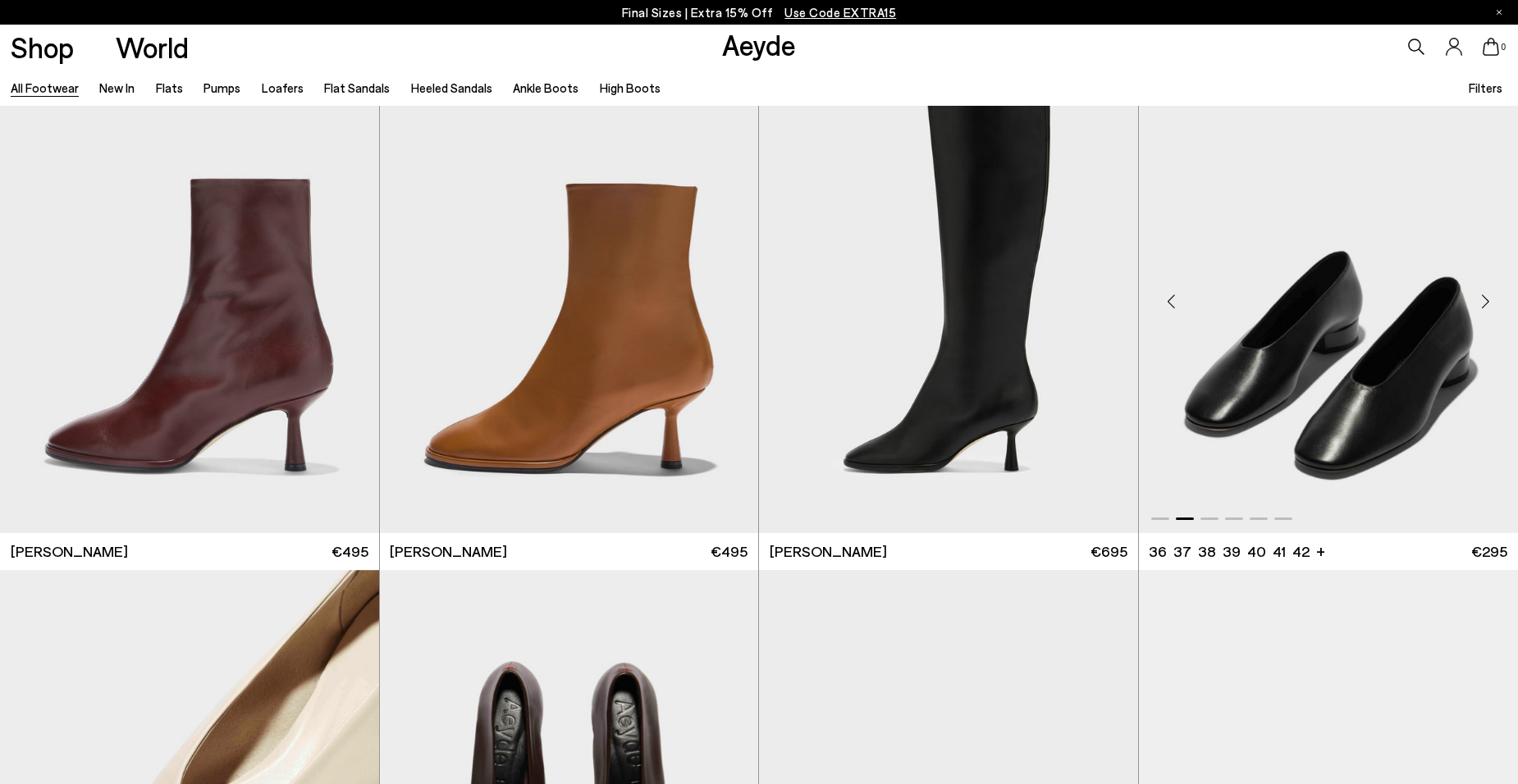
click at [1488, 299] on div "Next slide" at bounding box center [1484, 301] width 49 height 49
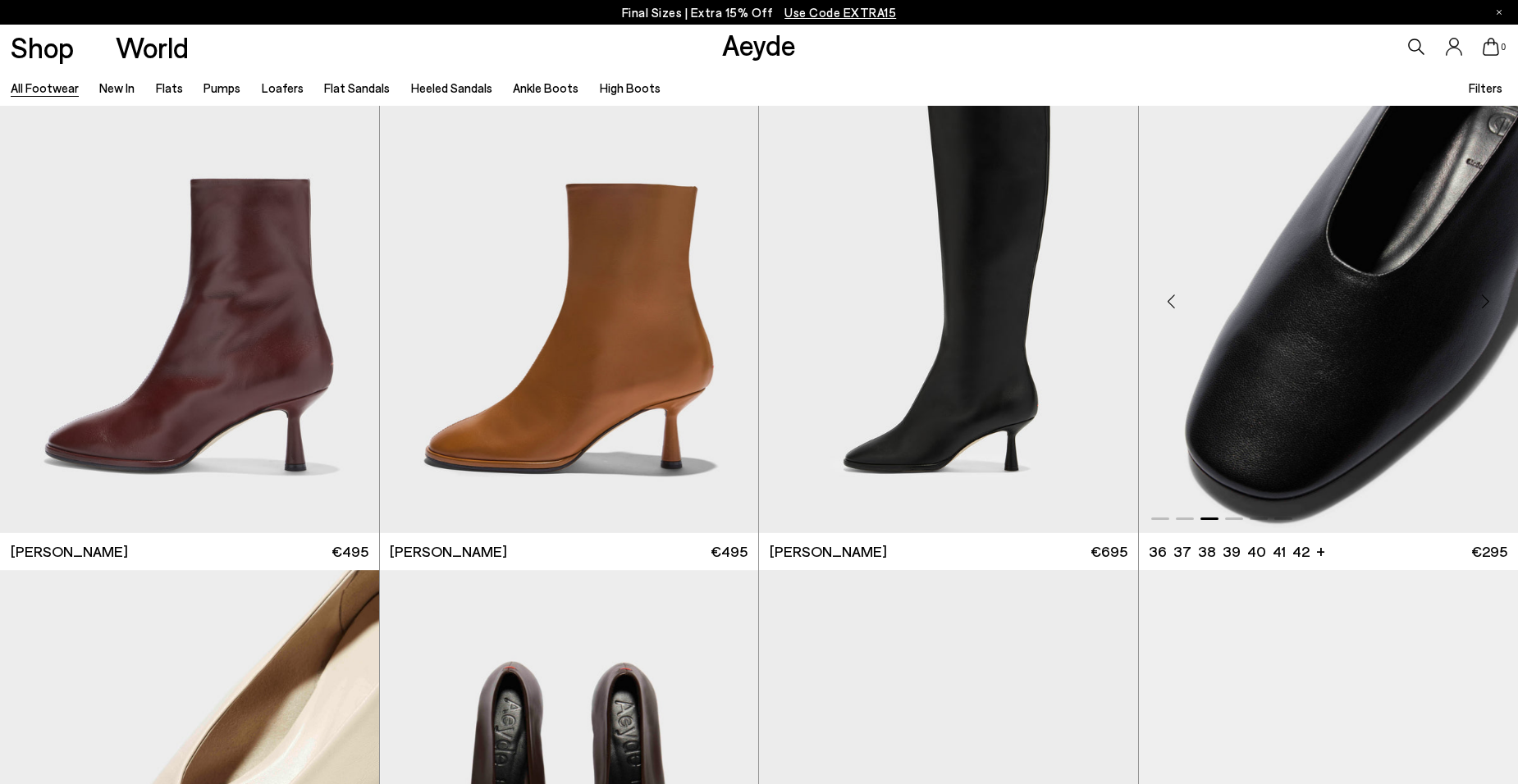
click at [1488, 299] on div "Next slide" at bounding box center [1484, 301] width 49 height 49
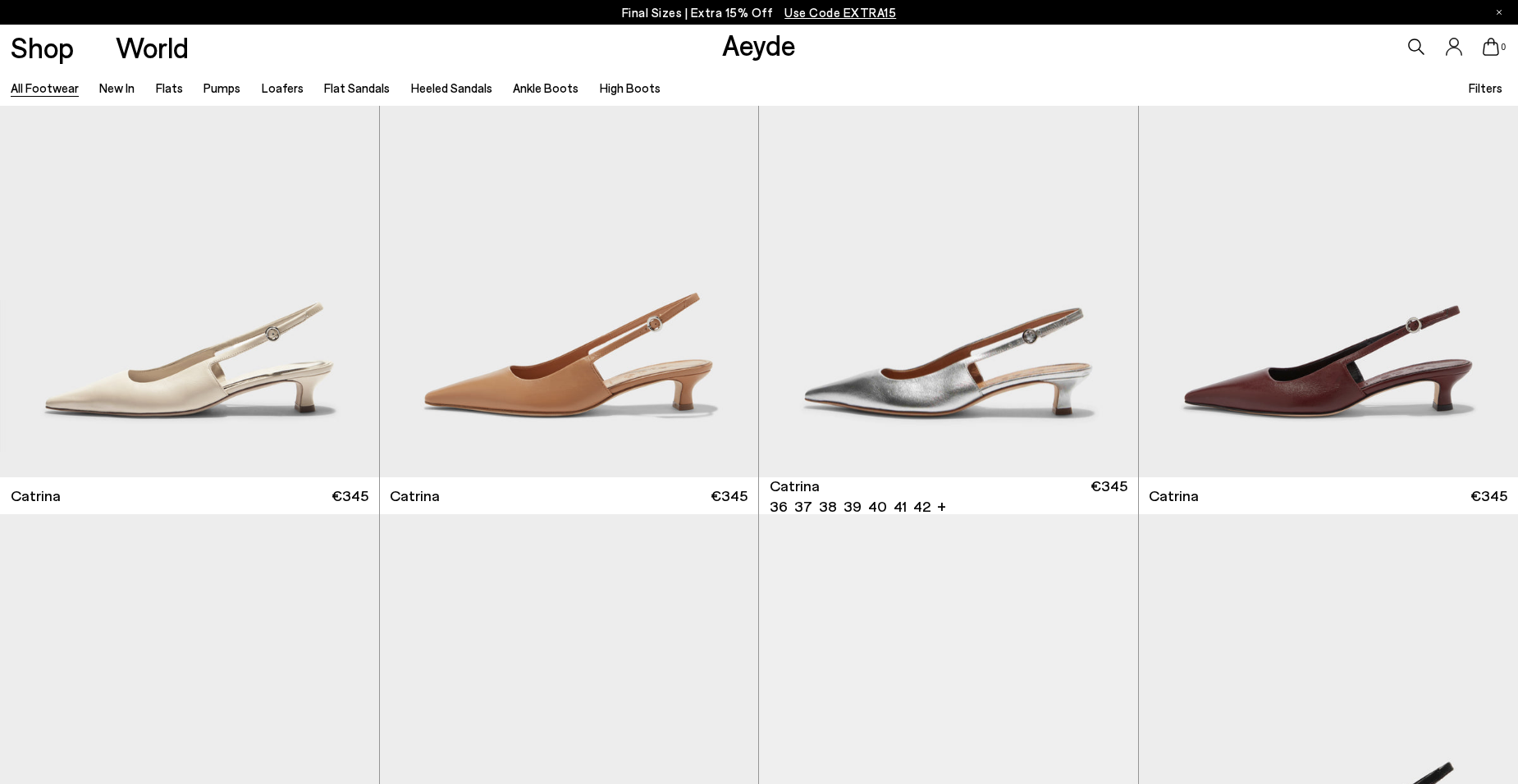
scroll to position [13467, 0]
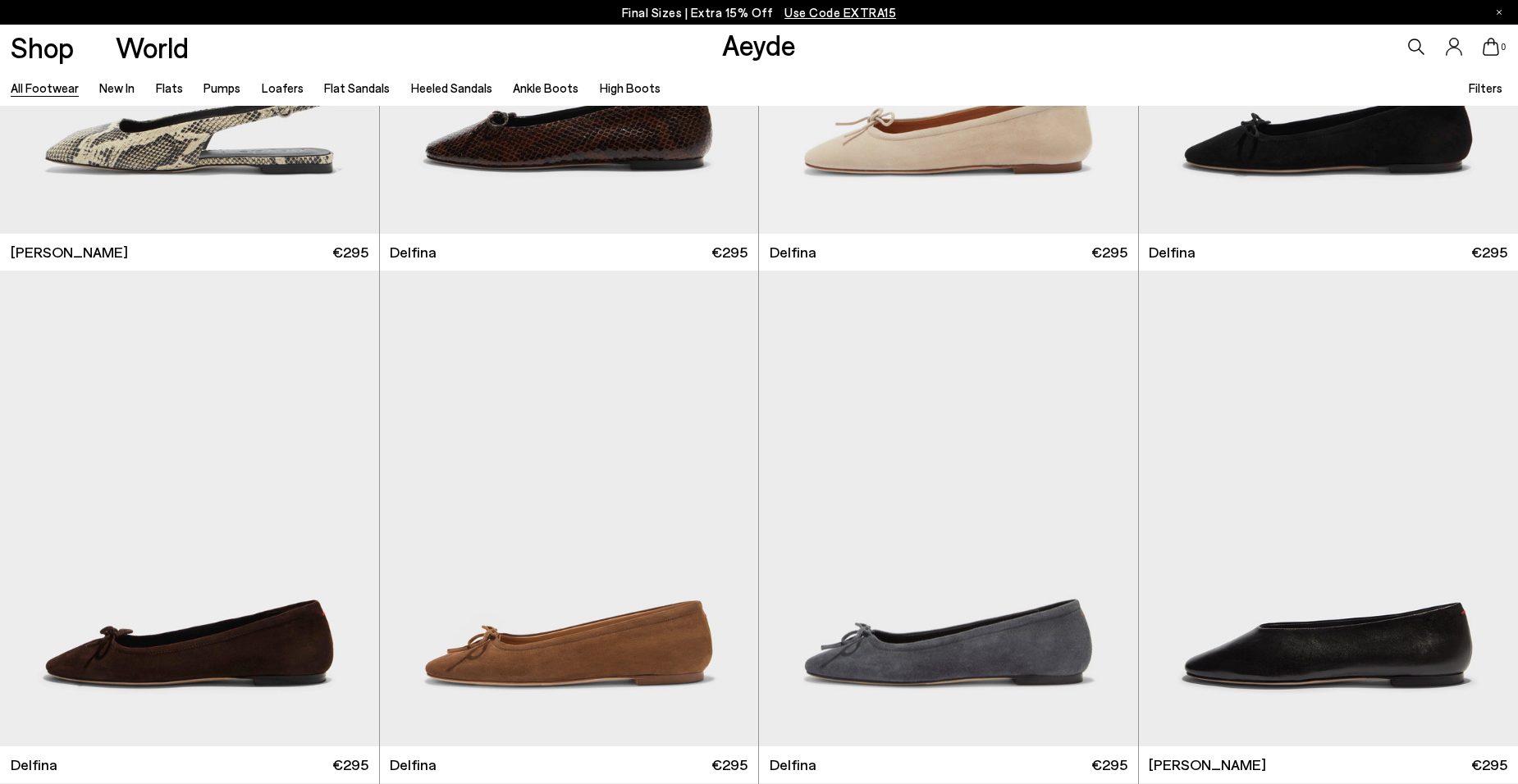
scroll to position [20047, 0]
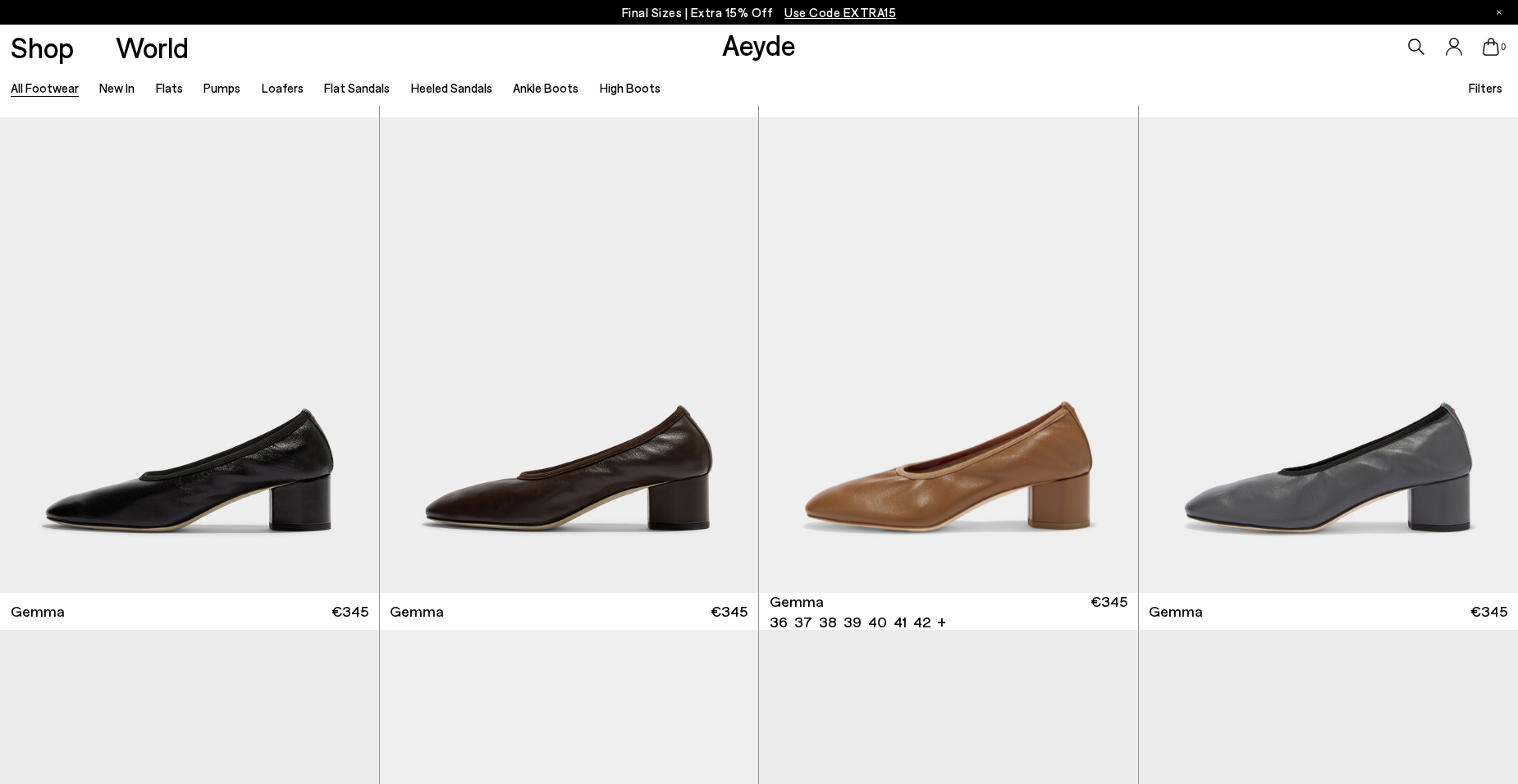
scroll to position [19458, 0]
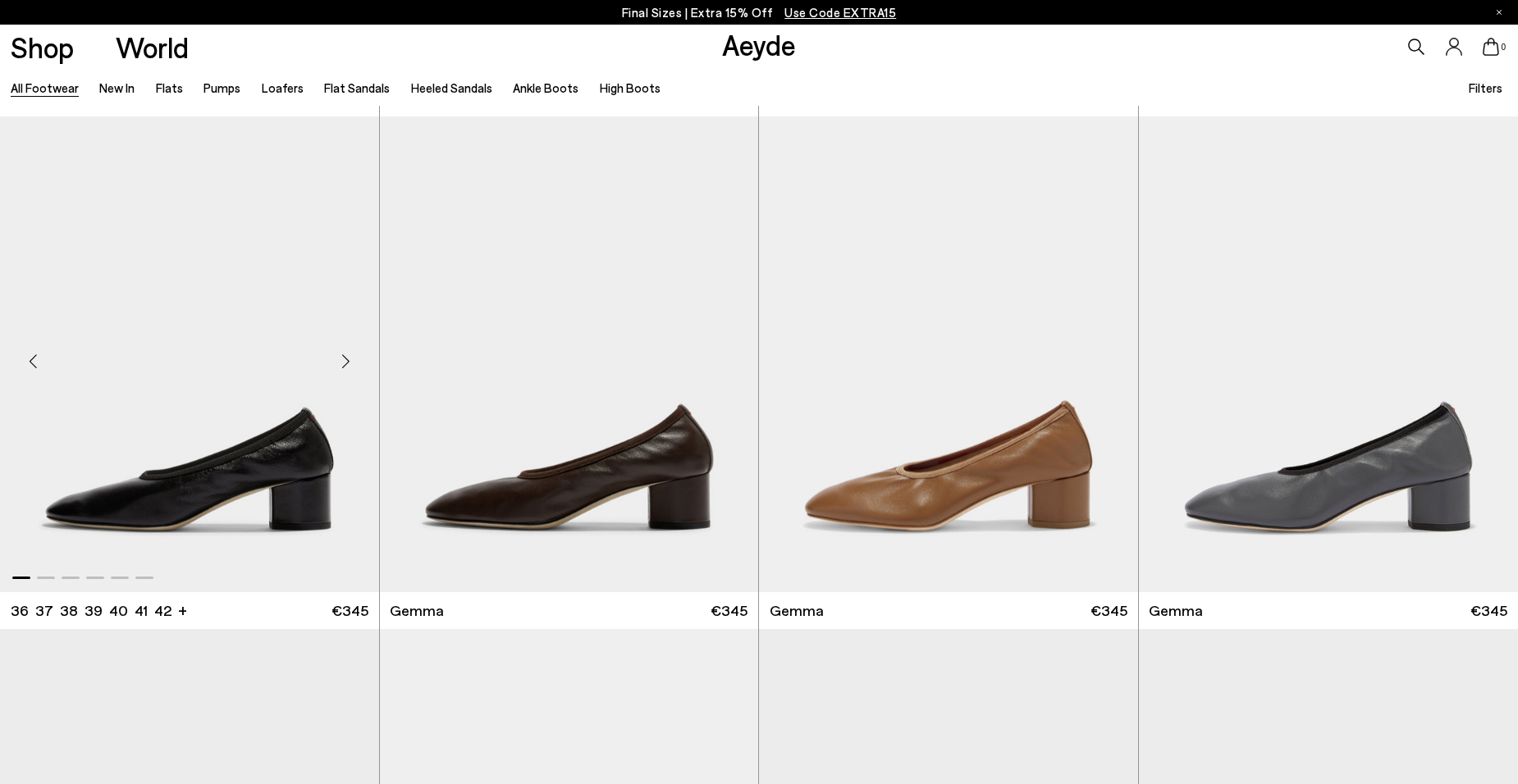
click at [343, 360] on div "Next slide" at bounding box center [345, 360] width 49 height 49
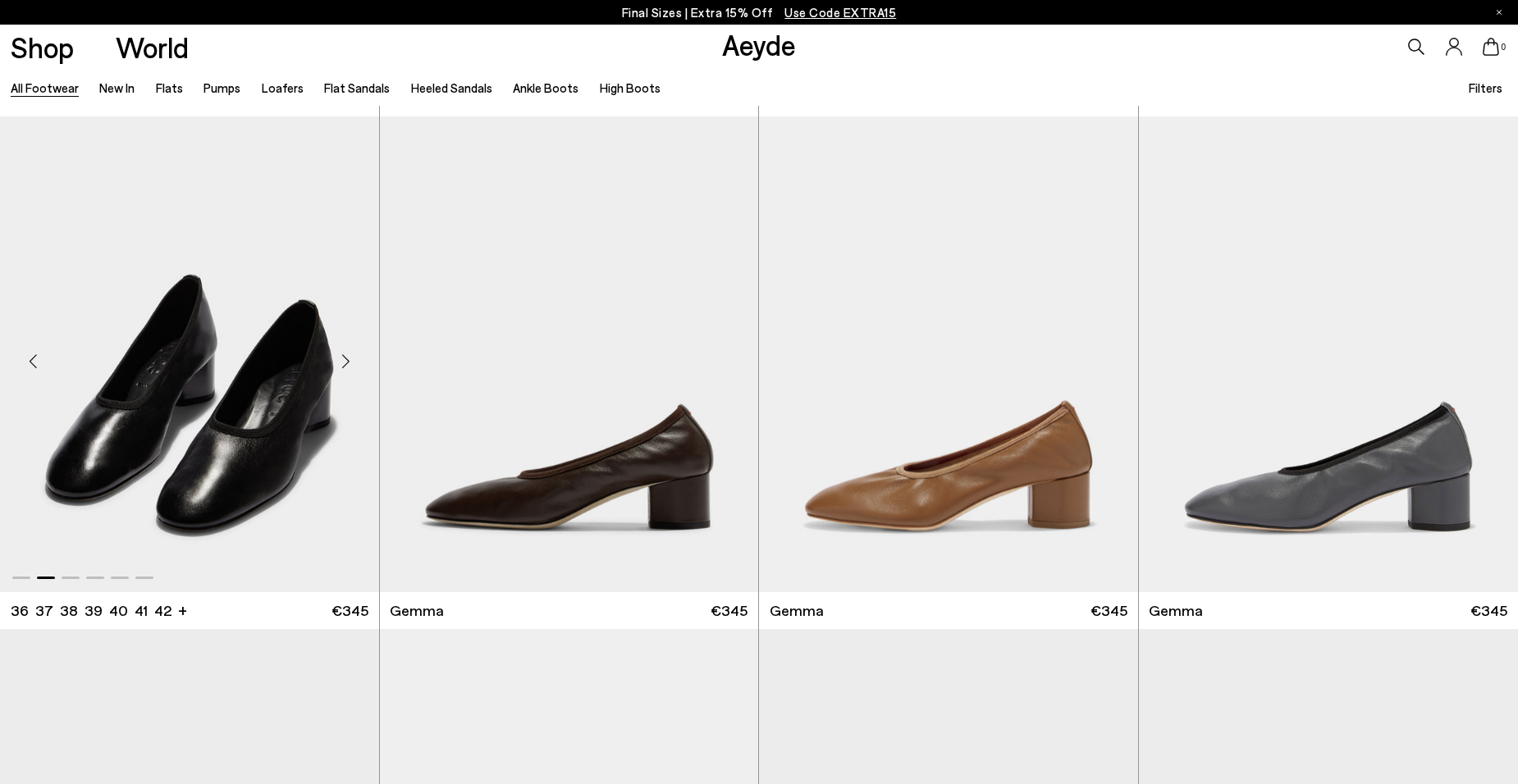
click at [343, 360] on div "Next slide" at bounding box center [345, 360] width 49 height 49
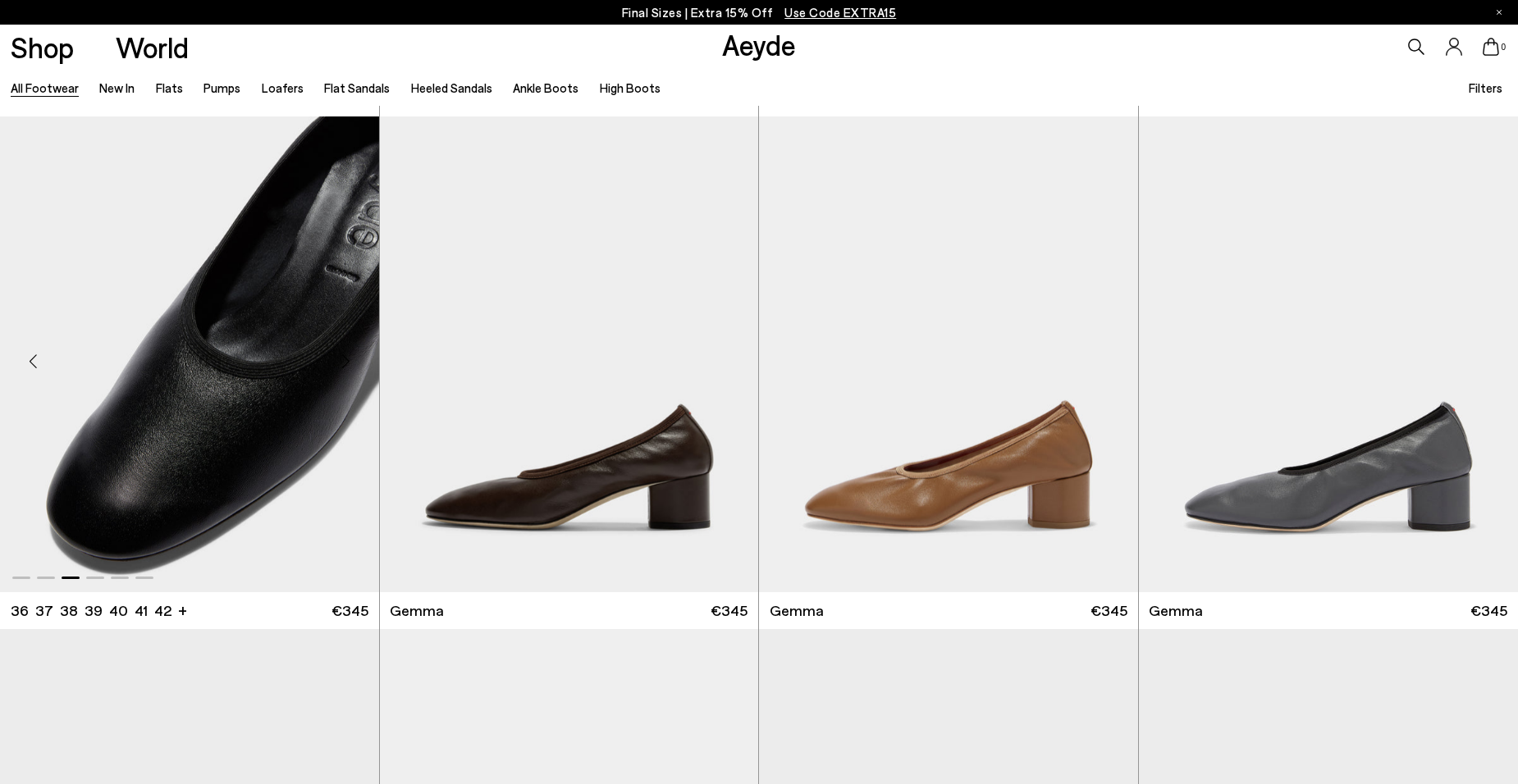
click at [343, 360] on div "Next slide" at bounding box center [345, 360] width 49 height 49
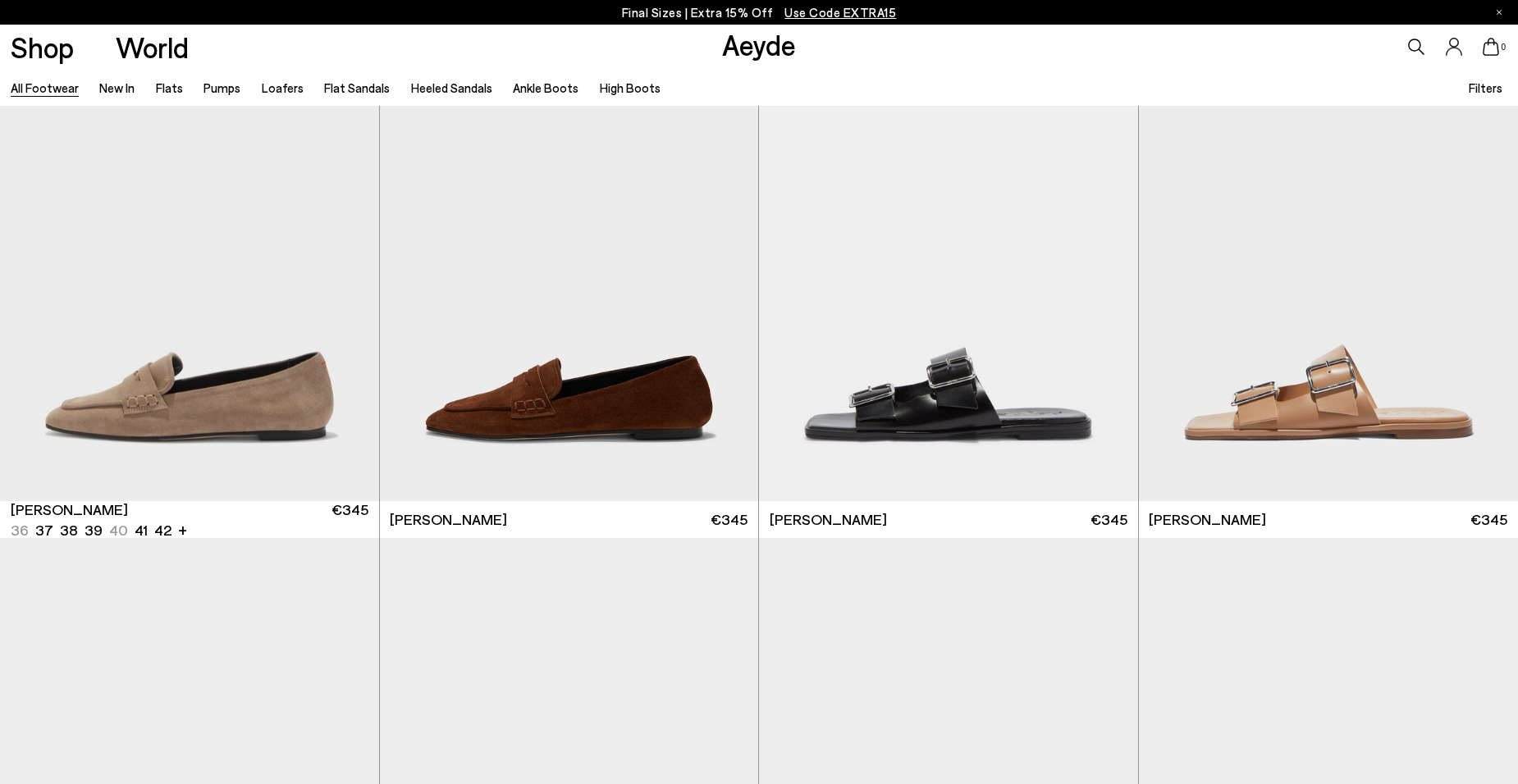
scroll to position [21819, 0]
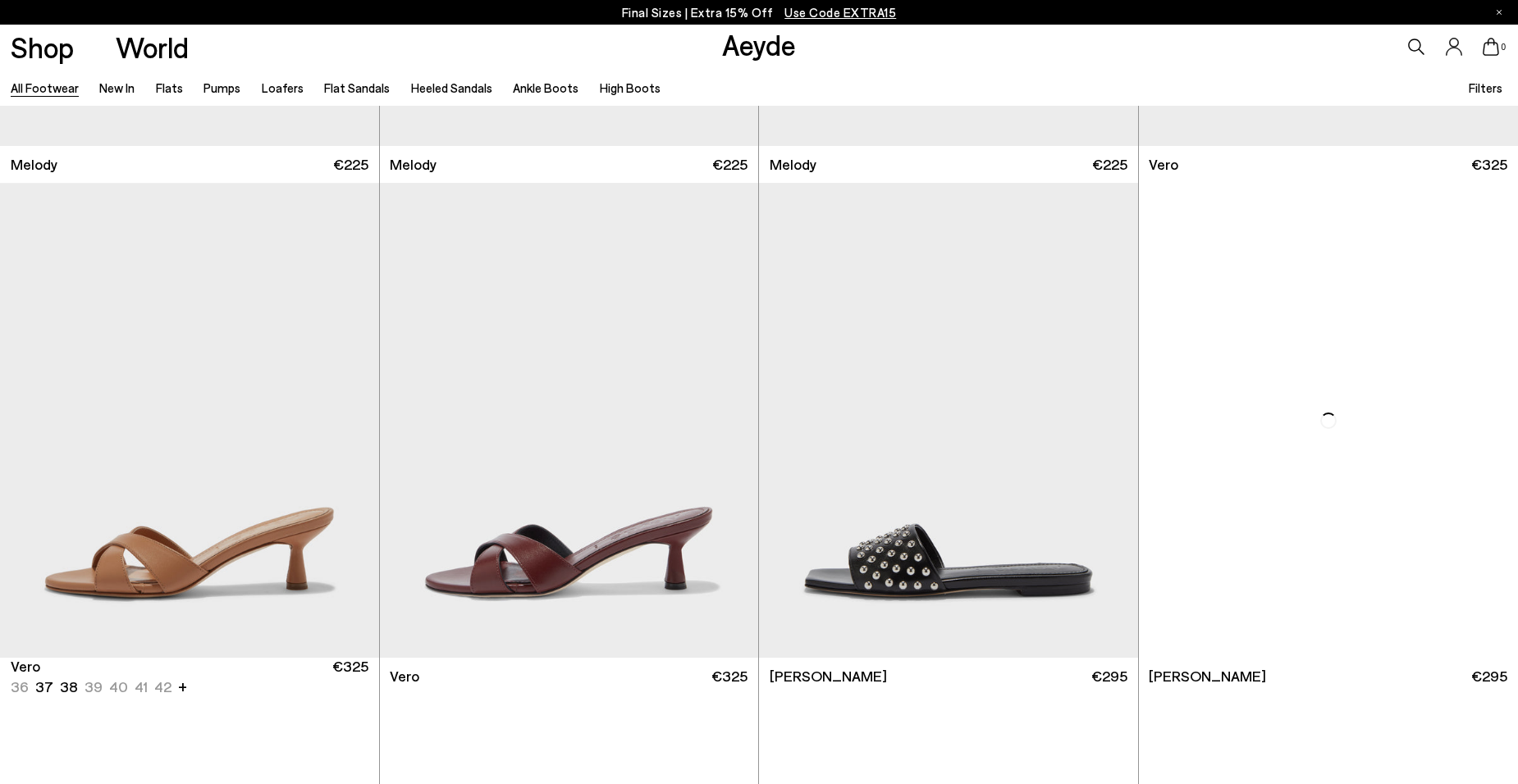
scroll to position [24546, 0]
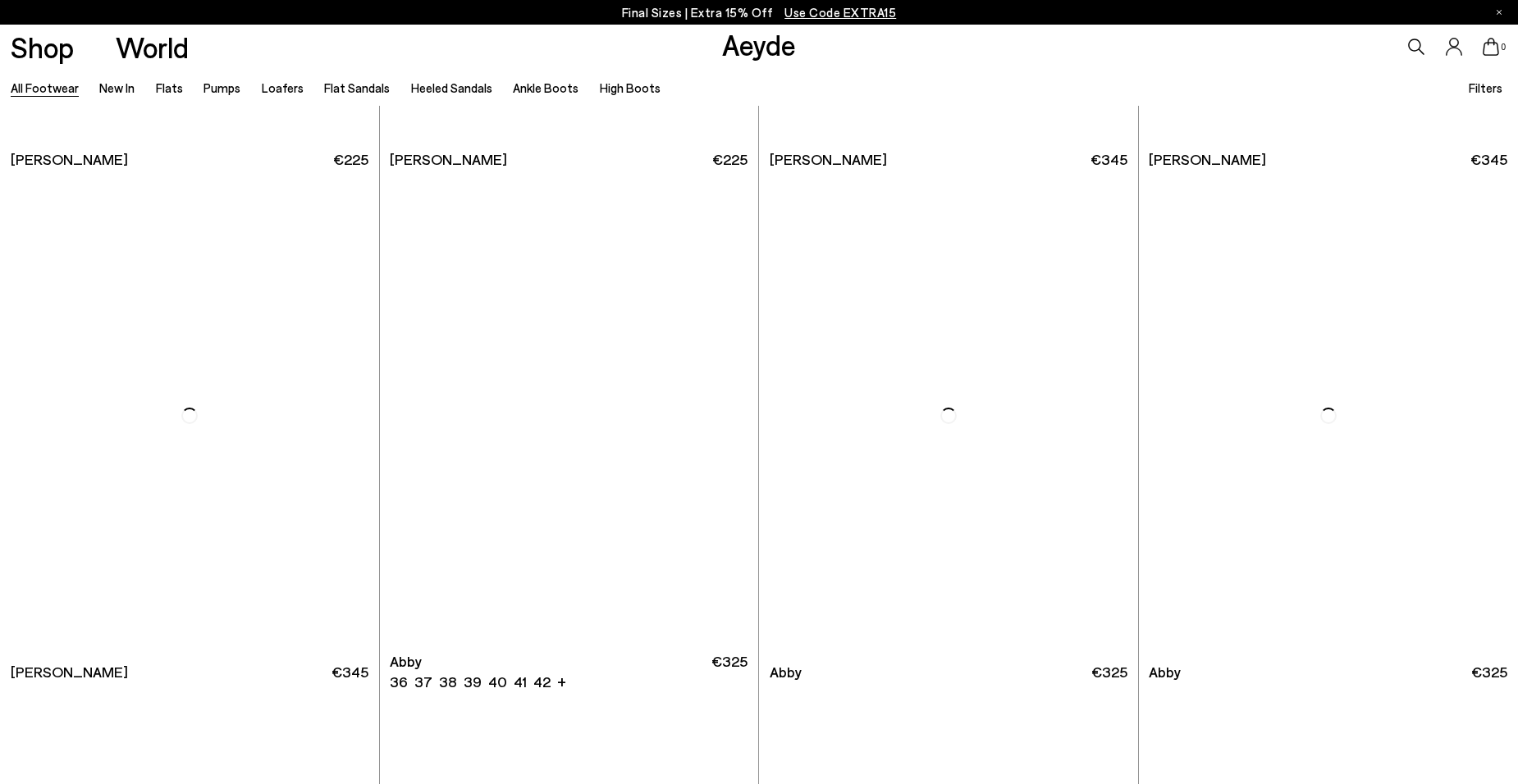
scroll to position [28176, 0]
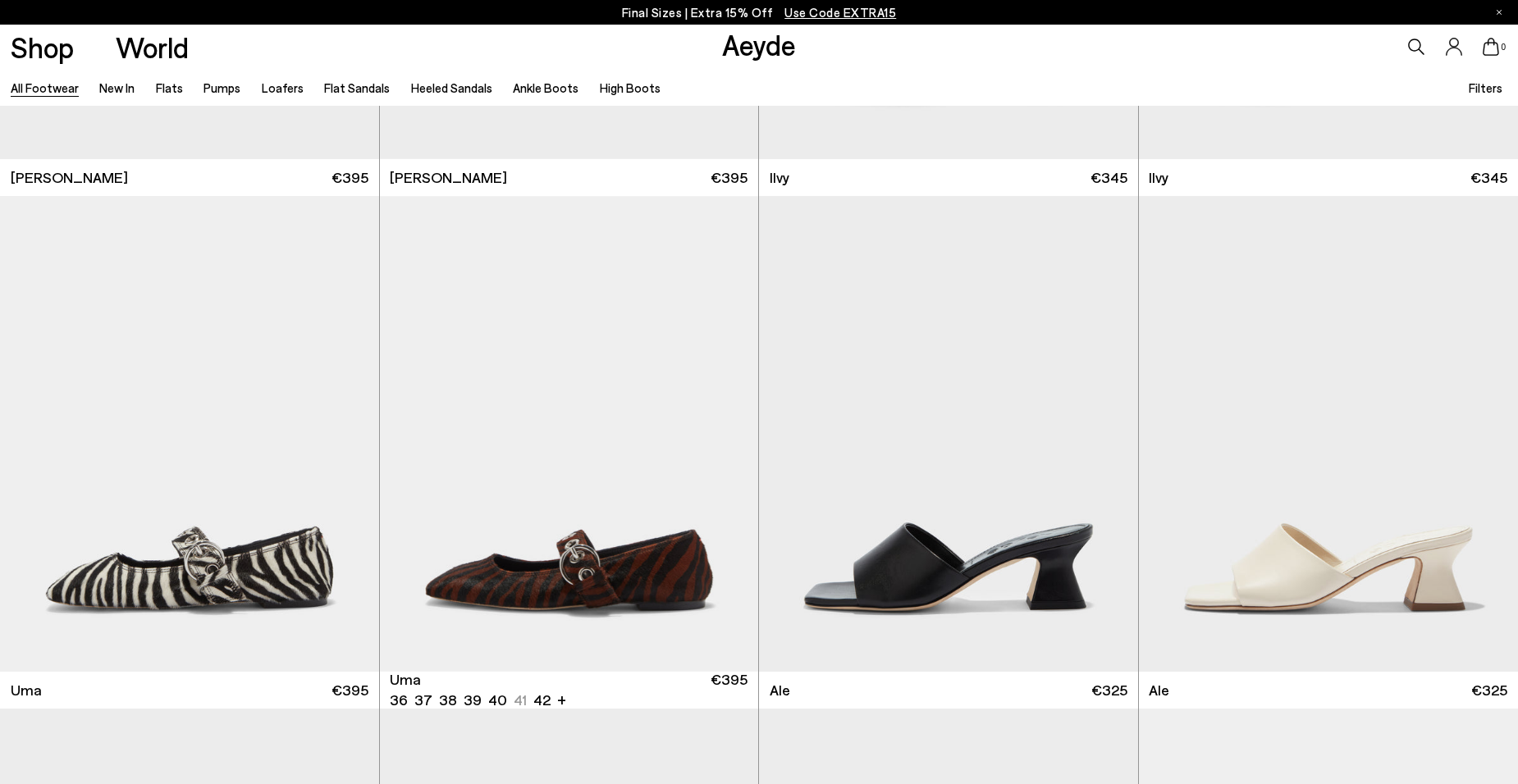
scroll to position [30759, 0]
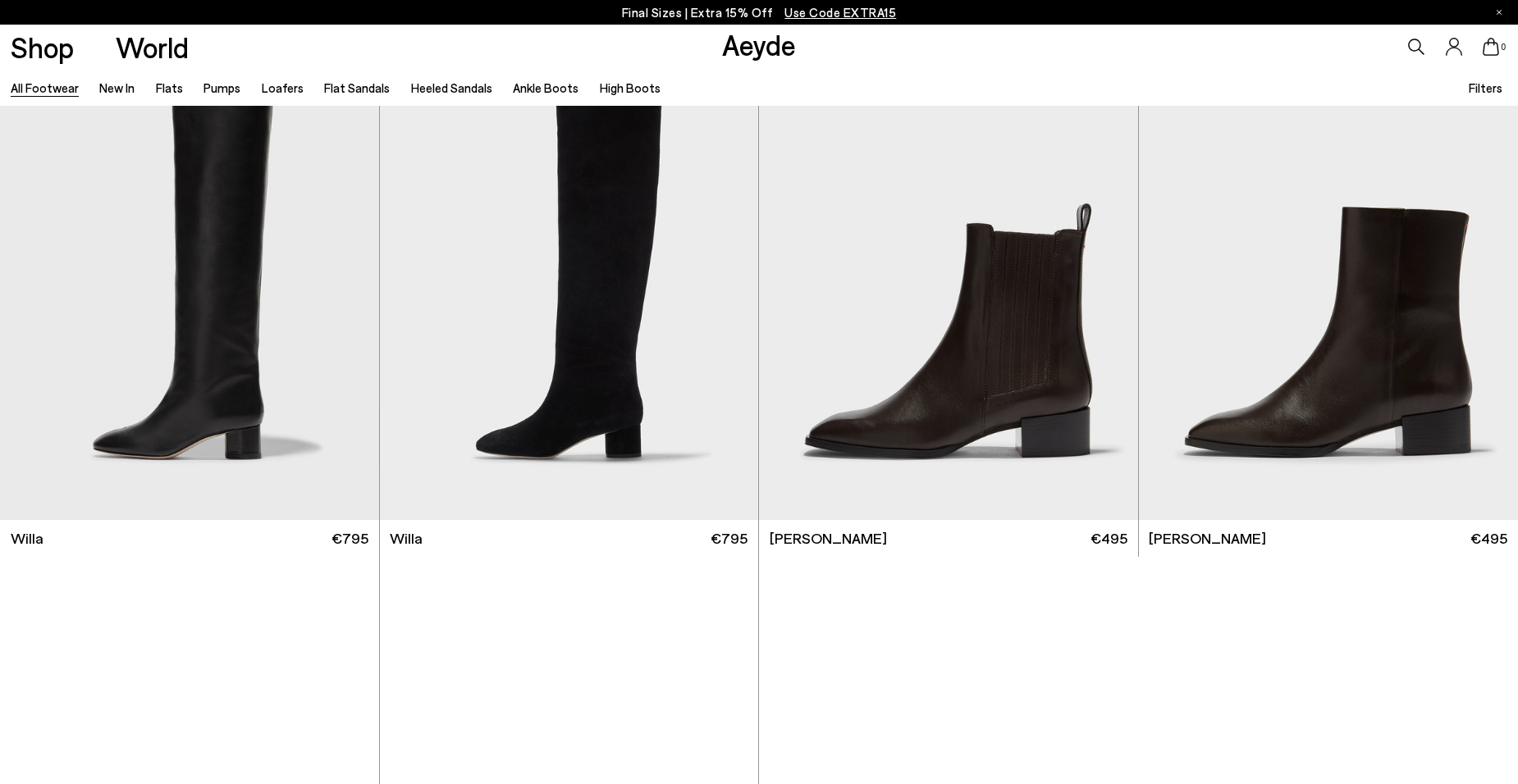
scroll to position [34916, 0]
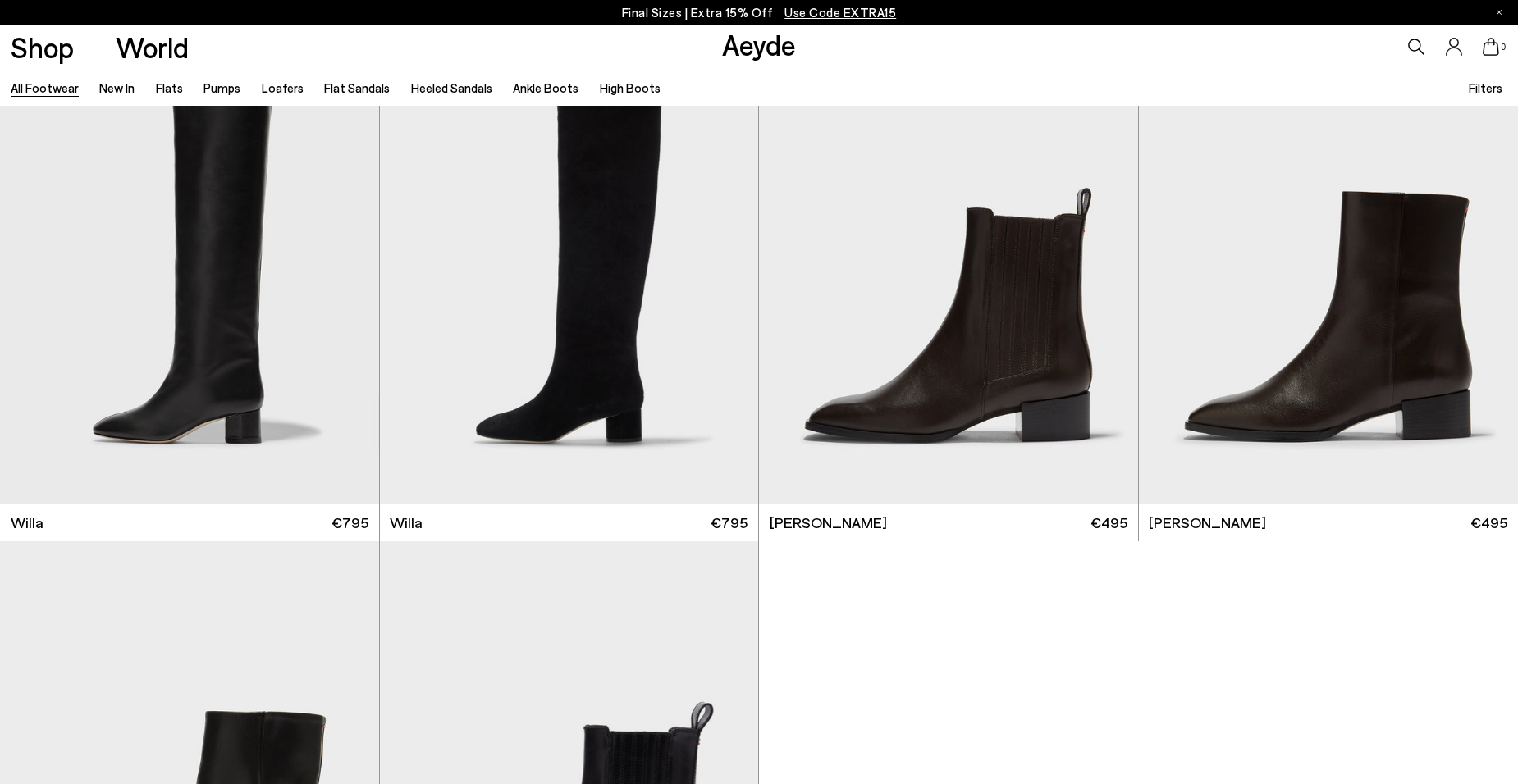
click at [540, 80] on li "Ankle Boots" at bounding box center [545, 87] width 65 height 21
click at [530, 85] on link "Ankle Boots" at bounding box center [545, 87] width 65 height 14
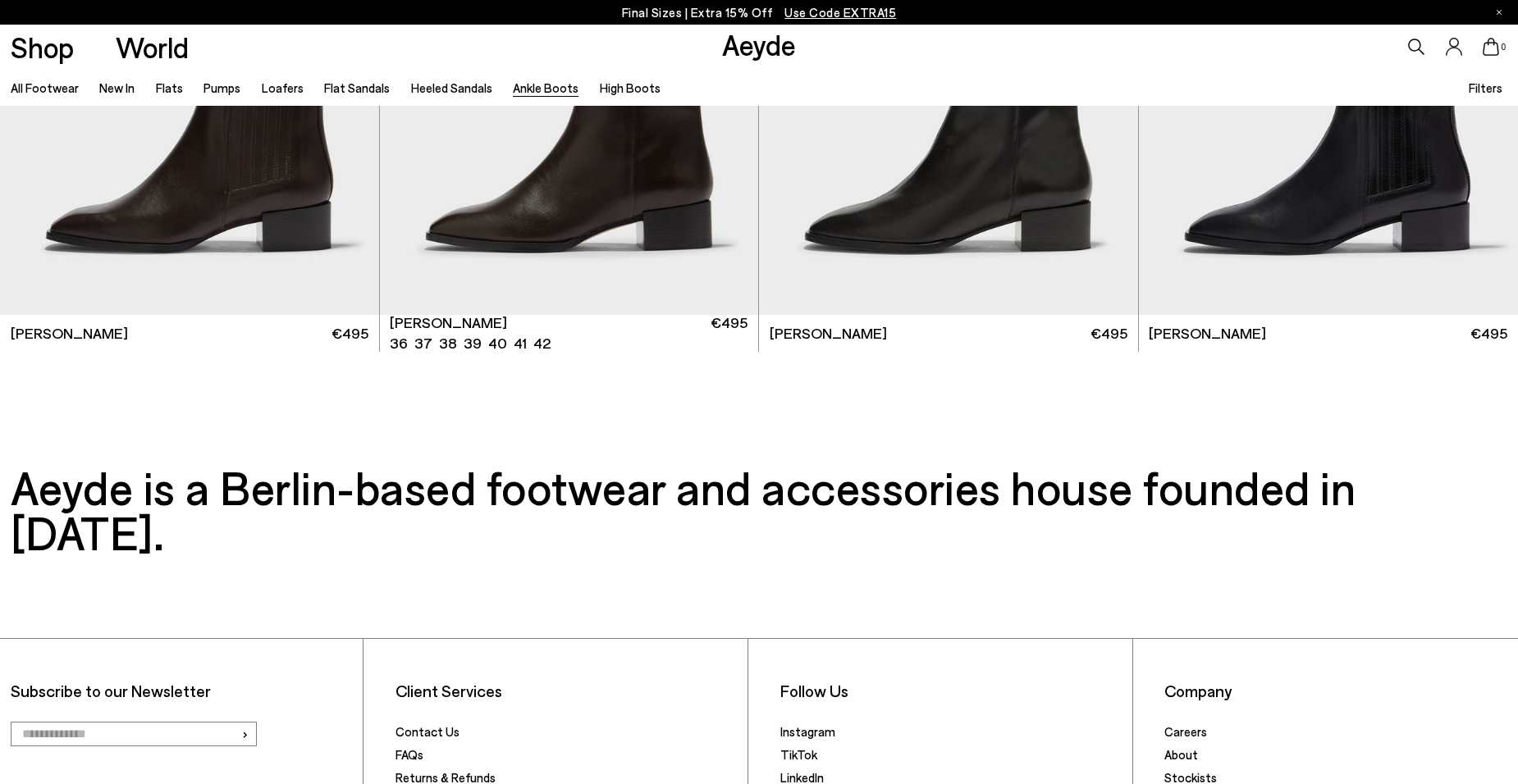
scroll to position [4541, 0]
